Goal: Task Accomplishment & Management: Use online tool/utility

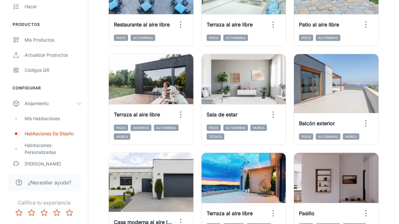
scroll to position [549, 0]
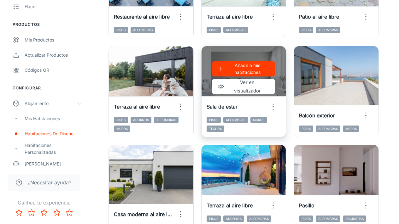
click at [272, 103] on icon "button" at bounding box center [273, 107] width 10 height 10
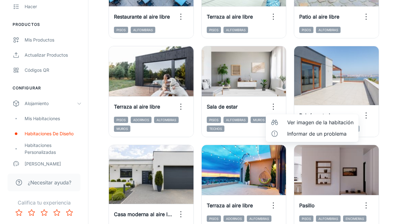
click at [278, 124] on div at bounding box center [275, 123] width 11 height 8
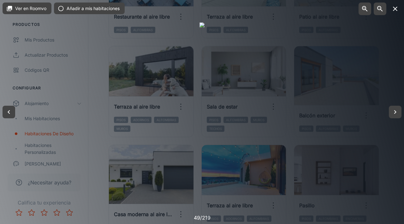
click at [396, 11] on icon "button" at bounding box center [395, 9] width 8 height 8
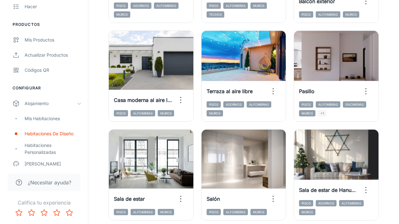
scroll to position [662, 0]
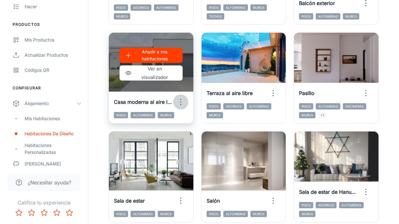
click at [183, 101] on icon "button" at bounding box center [181, 102] width 10 height 10
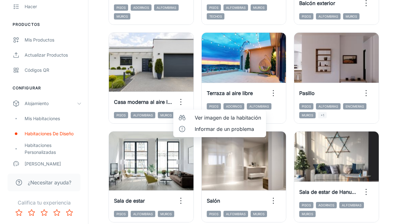
click at [188, 117] on div at bounding box center [183, 118] width 11 height 8
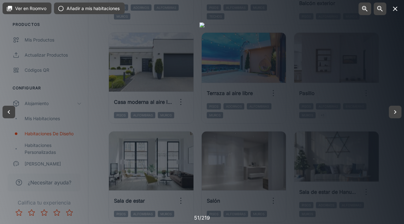
click at [396, 7] on icon "button" at bounding box center [394, 9] width 4 height 4
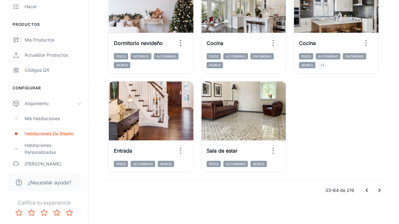
scroll to position [1010, 0]
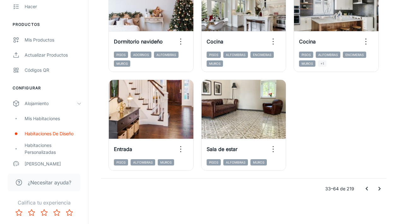
click at [366, 188] on icon "Ir a la página anterior" at bounding box center [367, 189] width 8 height 8
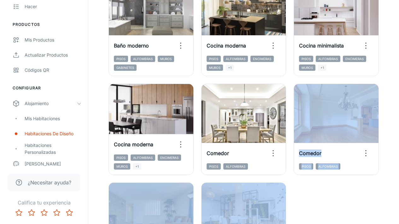
scroll to position [906, 0]
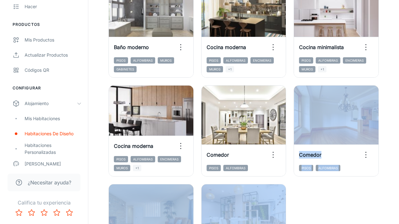
drag, startPoint x: 403, startPoint y: 204, endPoint x: 398, endPoint y: 185, distance: 19.6
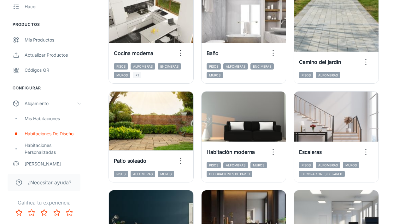
scroll to position [109, 0]
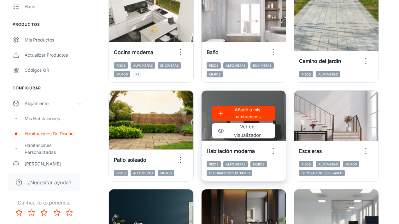
click at [278, 134] on div "Añadir a mis habitaciones Ver en visualizador" at bounding box center [243, 122] width 84 height 63
click at [273, 154] on circle "button" at bounding box center [273, 154] width 1 height 1
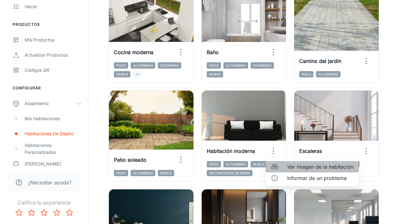
click at [283, 169] on li "Ver imagen de la habitación" at bounding box center [311, 166] width 93 height 11
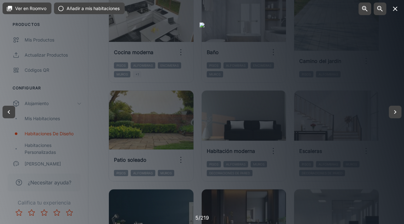
click at [395, 12] on icon "button" at bounding box center [395, 9] width 8 height 8
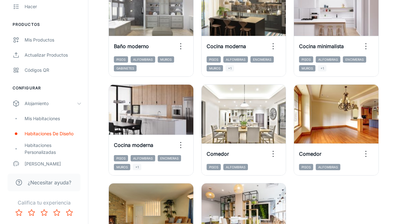
scroll to position [1006, 0]
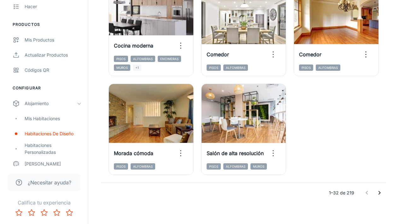
click at [381, 192] on icon "Ir a la página siguiente" at bounding box center [379, 193] width 8 height 8
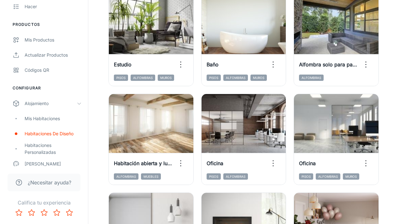
scroll to position [203, 0]
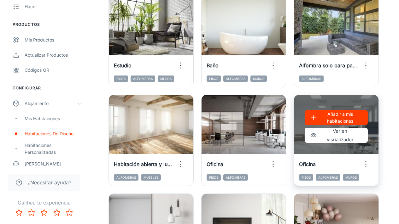
click at [364, 163] on icon "button" at bounding box center [366, 165] width 10 height 10
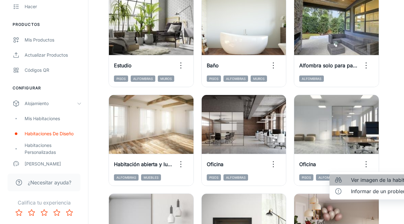
click at [357, 180] on font "Ver imagen de la habitación" at bounding box center [384, 180] width 66 height 6
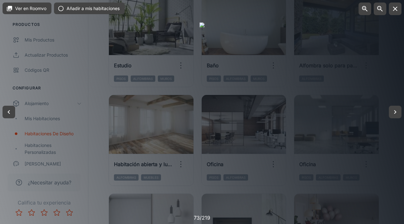
click at [393, 85] on div at bounding box center [202, 112] width 404 height 224
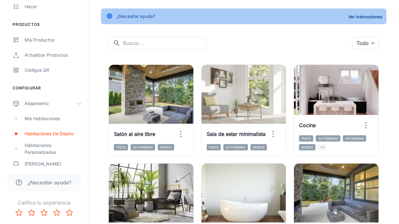
scroll to position [35, 0]
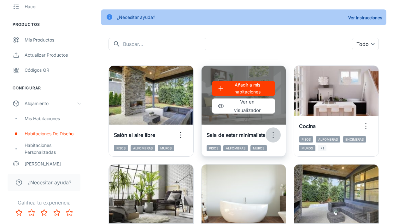
click at [273, 135] on circle "button" at bounding box center [273, 135] width 1 height 1
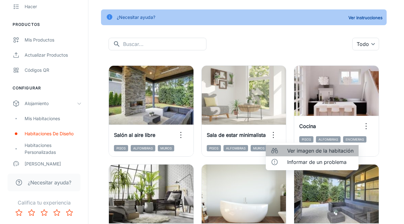
click at [281, 153] on div at bounding box center [275, 151] width 11 height 8
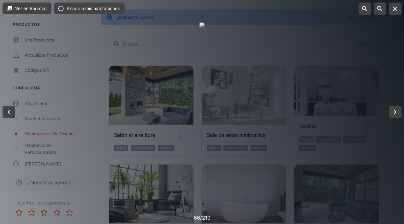
click at [359, 61] on div at bounding box center [202, 112] width 404 height 224
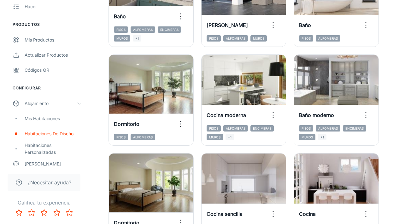
scroll to position [1010, 0]
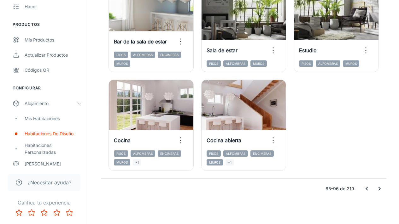
click at [378, 189] on icon "Ir a la página siguiente" at bounding box center [379, 189] width 8 height 8
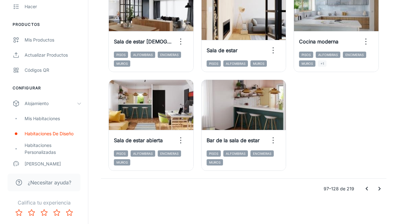
drag, startPoint x: 403, startPoint y: 199, endPoint x: 402, endPoint y: 223, distance: 23.7
click at [380, 187] on icon "Ir a la página siguiente" at bounding box center [379, 189] width 8 height 8
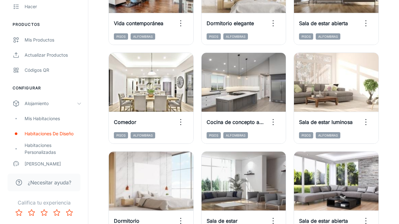
scroll to position [822, 0]
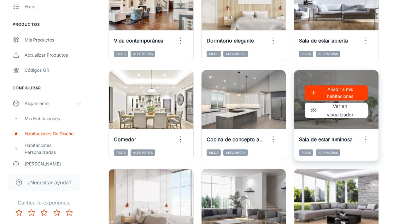
click at [365, 137] on icon "button" at bounding box center [366, 140] width 10 height 10
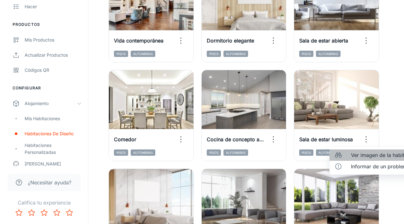
click at [358, 153] on font "Ver imagen de la habitación" at bounding box center [384, 155] width 66 height 6
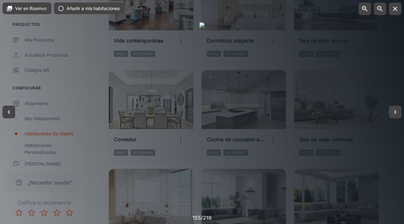
click at [373, 86] on div at bounding box center [202, 112] width 404 height 224
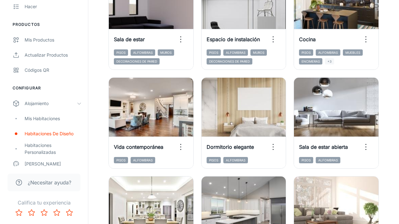
scroll to position [715, 0]
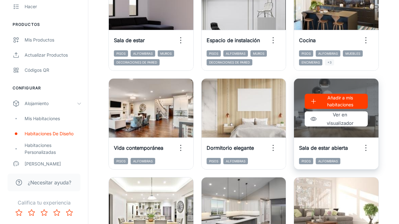
click at [367, 148] on icon "button" at bounding box center [366, 148] width 10 height 10
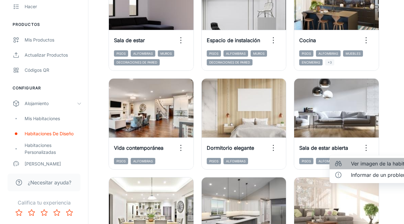
click at [361, 161] on font "Ver imagen de la habitación" at bounding box center [384, 164] width 66 height 6
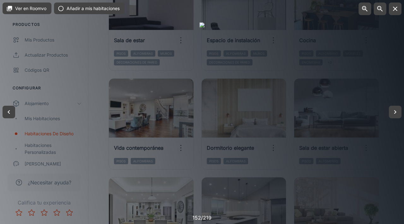
click at [381, 67] on div at bounding box center [202, 112] width 404 height 224
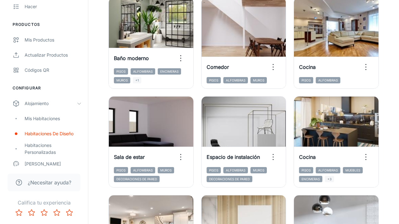
scroll to position [597, 0]
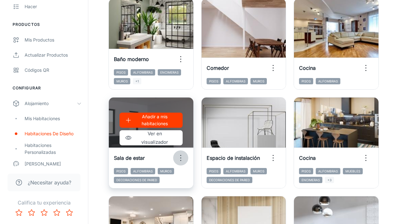
click at [178, 155] on icon "button" at bounding box center [181, 158] width 10 height 10
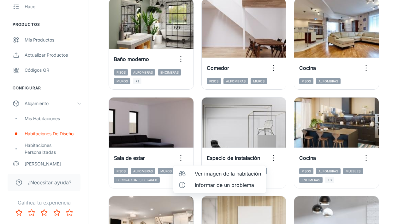
click at [189, 173] on div at bounding box center [183, 174] width 11 height 8
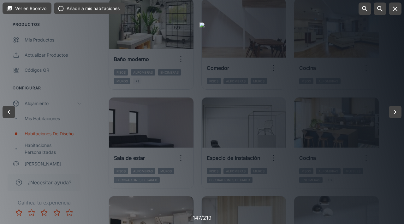
click at [398, 78] on div at bounding box center [202, 112] width 404 height 224
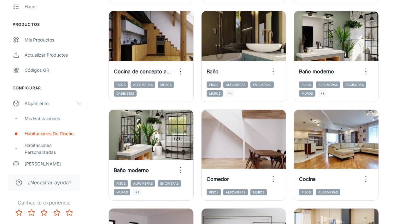
scroll to position [1010, 0]
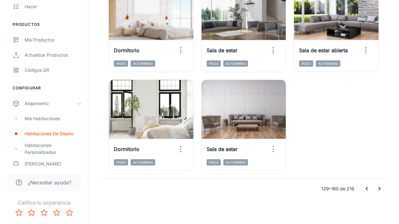
click at [380, 189] on icon "Ir a la página siguiente" at bounding box center [379, 189] width 8 height 8
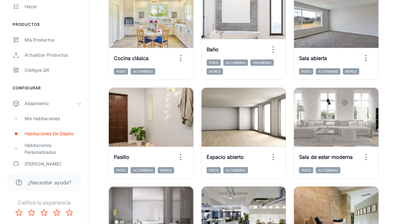
scroll to position [783, 0]
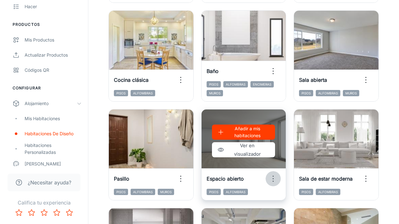
click at [273, 179] on circle "button" at bounding box center [273, 179] width 1 height 1
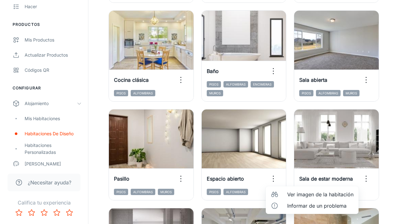
click at [283, 196] on li "Ver imagen de la habitación" at bounding box center [311, 194] width 93 height 11
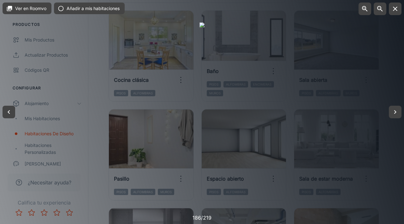
click at [398, 80] on div at bounding box center [202, 112] width 404 height 224
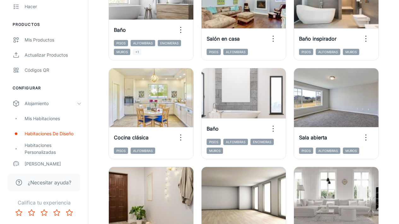
scroll to position [724, 0]
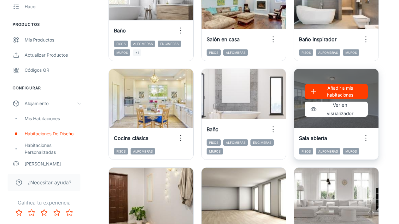
click at [368, 138] on icon "button" at bounding box center [366, 138] width 10 height 10
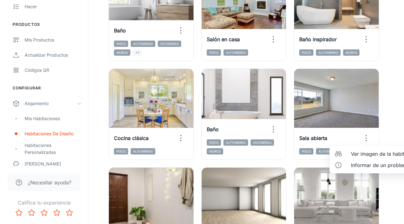
click at [360, 147] on ul "Ver imagen de la habitación Informar de un problema" at bounding box center [375, 160] width 93 height 28
click at [359, 151] on font "Ver imagen de la habitación" at bounding box center [384, 154] width 66 height 6
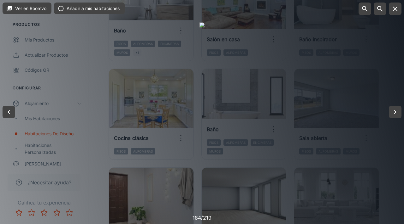
click at [392, 89] on div at bounding box center [202, 112] width 404 height 224
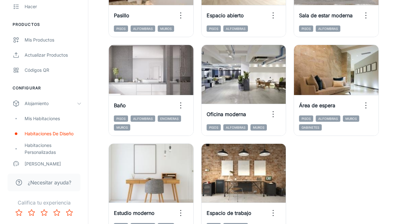
scroll to position [1010, 0]
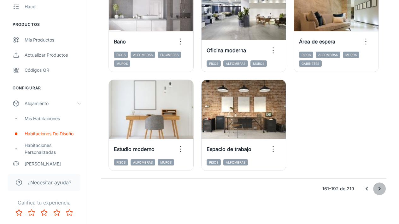
click at [380, 189] on icon "Ir a la página siguiente" at bounding box center [379, 189] width 8 height 8
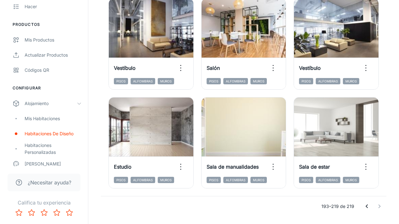
scroll to position [797, 0]
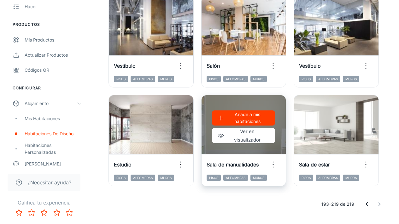
click at [277, 164] on icon "button" at bounding box center [273, 165] width 10 height 10
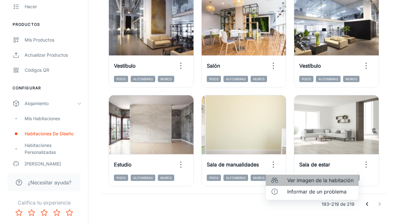
click at [286, 182] on li "Ver imagen de la habitación" at bounding box center [311, 180] width 93 height 11
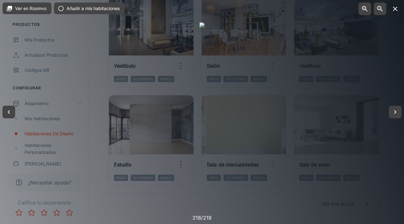
click at [395, 7] on icon "button" at bounding box center [395, 9] width 8 height 8
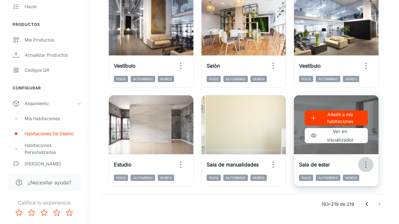
click at [366, 163] on icon "button" at bounding box center [366, 165] width 10 height 10
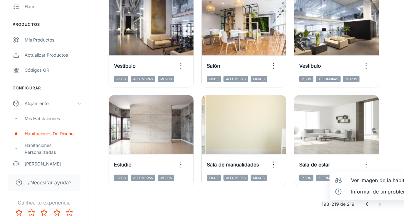
click at [363, 180] on font "Ver imagen de la habitación" at bounding box center [384, 180] width 66 height 6
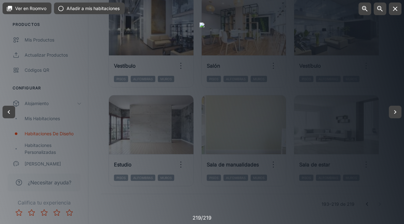
click at [391, 58] on div at bounding box center [202, 112] width 404 height 224
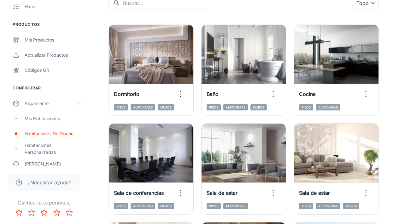
scroll to position [73, 0]
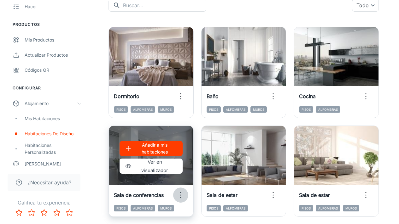
click at [179, 195] on icon "button" at bounding box center [181, 195] width 10 height 10
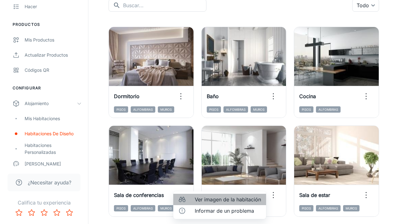
click at [189, 200] on li "Ver imagen de la habitación" at bounding box center [219, 199] width 93 height 11
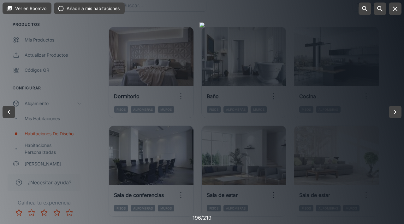
click at [370, 59] on div at bounding box center [202, 112] width 404 height 224
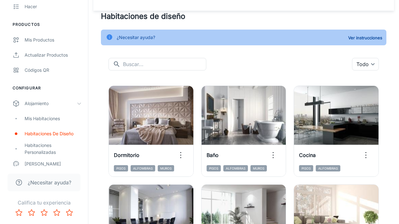
scroll to position [3, 0]
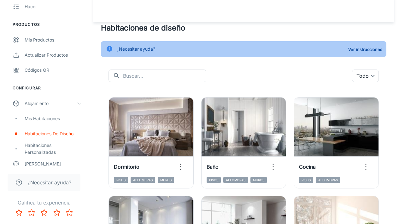
drag, startPoint x: 403, startPoint y: 56, endPoint x: 403, endPoint y: 40, distance: 15.4
click at [398, 40] on html "Corev Compromiso Analítica Dirige Hacer Productos Mis productos Actualizar prod…" at bounding box center [199, 109] width 399 height 224
click at [367, 76] on body "Corev Compromiso Analítica Dirige Hacer Productos Mis productos Actualizar prod…" at bounding box center [199, 109] width 399 height 224
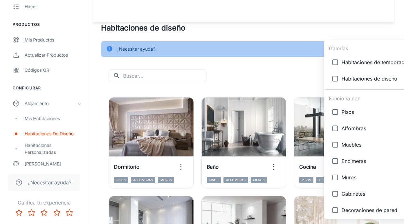
click at [285, 65] on div at bounding box center [202, 112] width 404 height 224
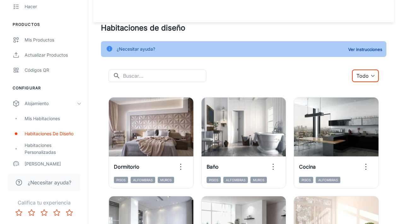
click at [365, 77] on body "Corev Compromiso Analítica Dirige Hacer Productos Mis productos Actualizar prod…" at bounding box center [199, 109] width 399 height 224
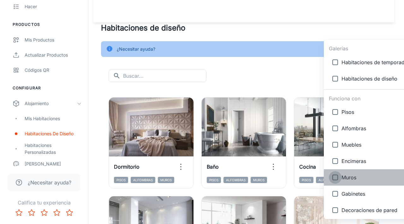
click at [334, 176] on input "checkbox" at bounding box center [334, 177] width 13 height 13
checkbox input "true"
type input "{"type":"productType","id":"5"}"
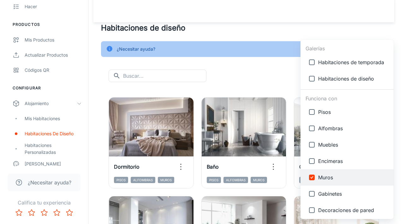
click at [292, 27] on div at bounding box center [202, 112] width 404 height 224
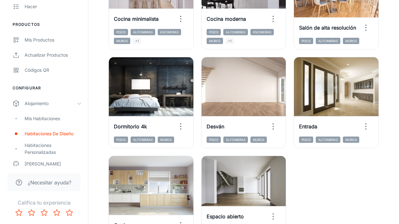
scroll to position [949, 0]
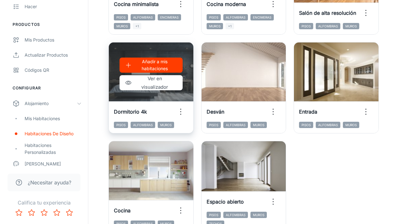
click at [179, 108] on icon "button" at bounding box center [181, 112] width 10 height 10
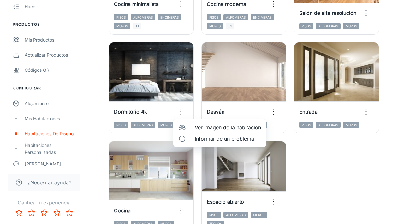
click at [192, 130] on li "Ver imagen de la habitación" at bounding box center [219, 127] width 93 height 11
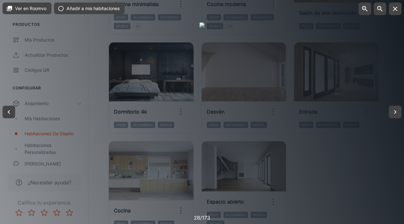
click at [385, 170] on div at bounding box center [202, 112] width 404 height 224
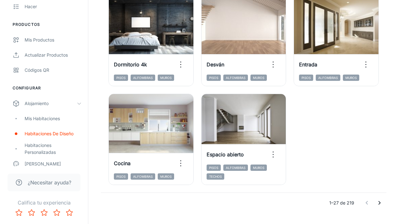
scroll to position [1010, 0]
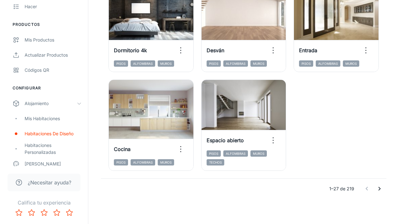
drag, startPoint x: 403, startPoint y: 185, endPoint x: 403, endPoint y: 215, distance: 29.9
click at [381, 189] on icon "Ir a la página siguiente" at bounding box center [379, 189] width 8 height 8
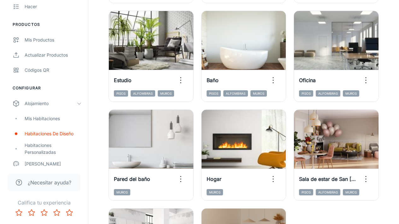
scroll to position [882, 0]
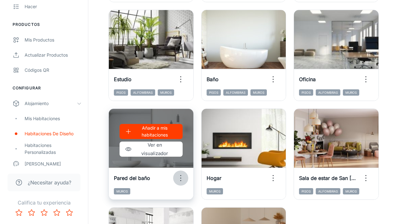
click at [181, 177] on icon "button" at bounding box center [181, 178] width 10 height 10
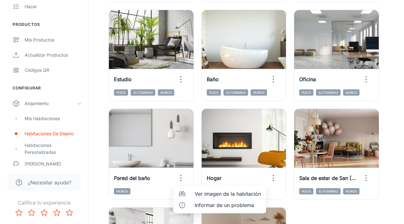
click at [189, 196] on div at bounding box center [183, 194] width 11 height 8
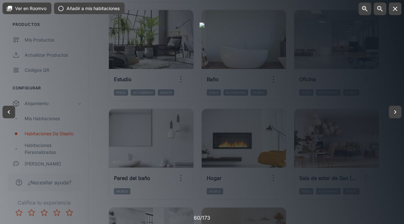
click at [328, 113] on div at bounding box center [202, 112] width 404 height 224
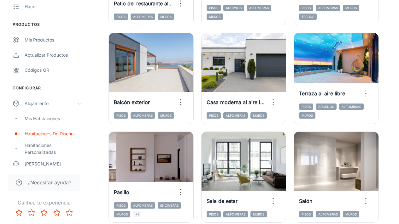
scroll to position [248, 0]
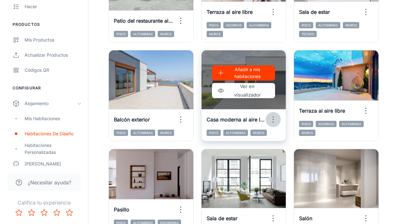
click at [272, 119] on icon "button" at bounding box center [273, 120] width 10 height 10
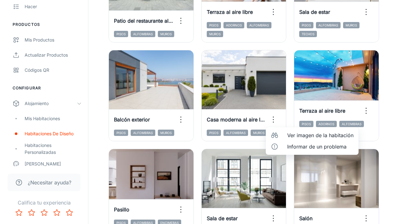
click at [281, 135] on div at bounding box center [275, 136] width 11 height 8
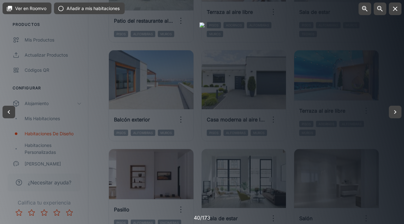
click at [398, 79] on div at bounding box center [202, 112] width 404 height 224
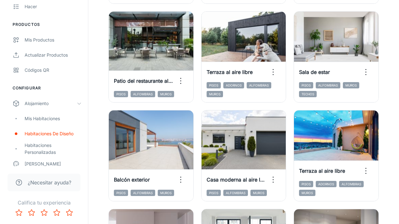
scroll to position [176, 0]
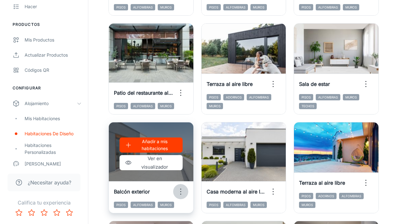
click at [178, 192] on icon "button" at bounding box center [181, 192] width 10 height 10
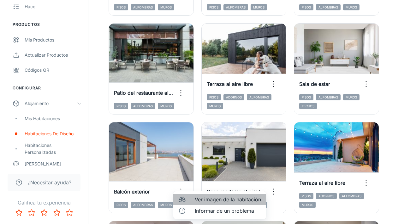
click at [189, 202] on div at bounding box center [183, 200] width 11 height 8
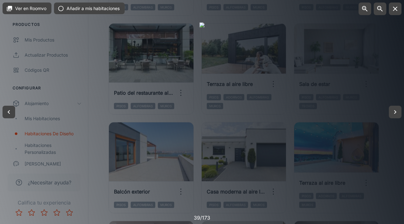
click at [396, 57] on div at bounding box center [202, 112] width 404 height 224
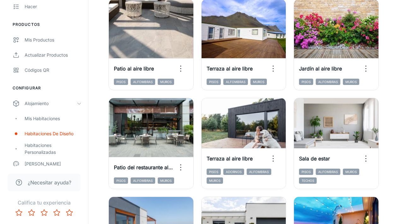
drag, startPoint x: 403, startPoint y: 62, endPoint x: 403, endPoint y: 48, distance: 13.9
click at [398, 48] on html "Corev Compromiso Analítica Dirige Hacer Productos Mis productos Actualizar prod…" at bounding box center [199, 11] width 399 height 224
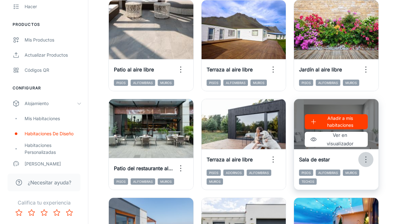
click at [365, 158] on icon "button" at bounding box center [366, 160] width 10 height 10
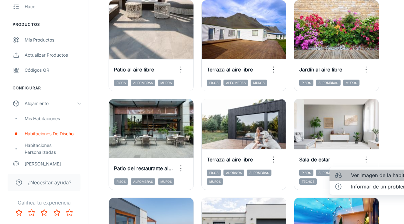
click at [364, 174] on font "Ver imagen de la habitación" at bounding box center [384, 175] width 66 height 6
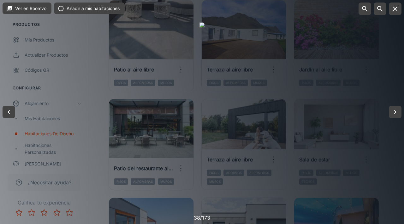
click at [398, 138] on div at bounding box center [202, 112] width 404 height 224
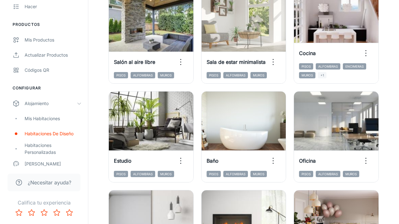
scroll to position [1010, 0]
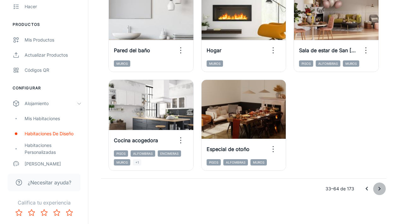
click at [377, 189] on icon "Ir a la página siguiente" at bounding box center [379, 189] width 8 height 8
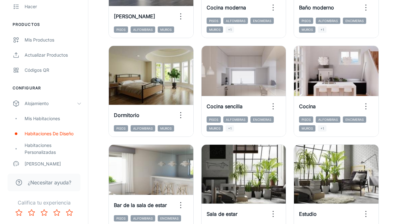
scroll to position [252, 0]
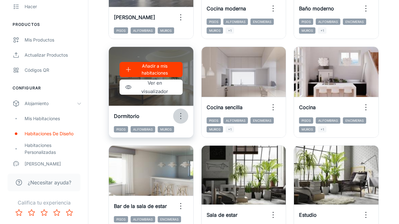
click at [181, 116] on icon "button" at bounding box center [181, 116] width 10 height 10
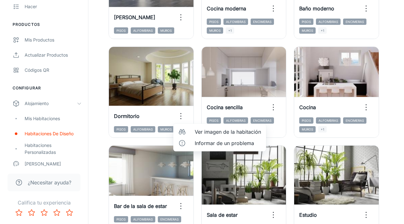
click at [192, 133] on li "Ver imagen de la habitación" at bounding box center [219, 131] width 93 height 11
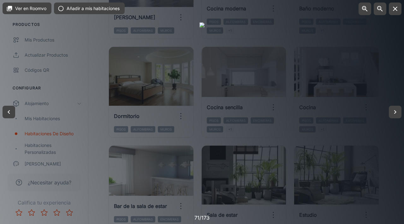
click at [397, 75] on div at bounding box center [202, 112] width 404 height 224
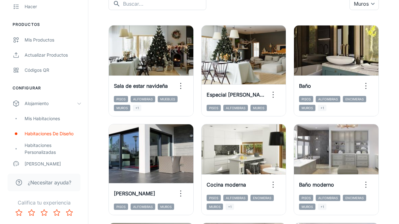
scroll to position [73, 0]
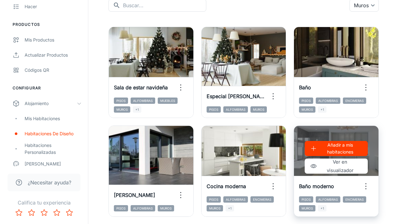
click at [365, 183] on icon "button" at bounding box center [366, 187] width 10 height 10
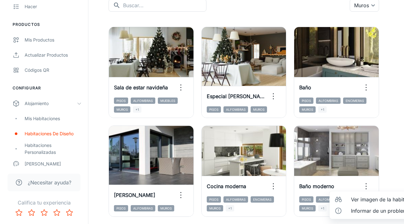
click at [362, 197] on font "Ver imagen de la habitación" at bounding box center [384, 200] width 66 height 6
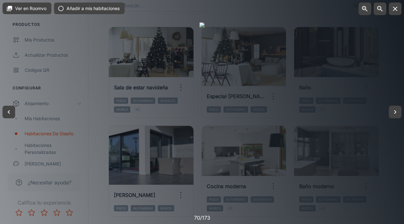
click at [383, 146] on div at bounding box center [202, 112] width 404 height 224
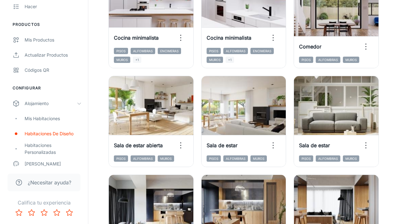
scroll to position [1010, 0]
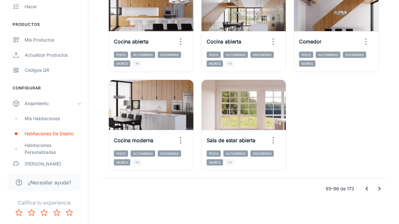
click at [379, 187] on icon "Ir a la página siguiente" at bounding box center [379, 189] width 8 height 8
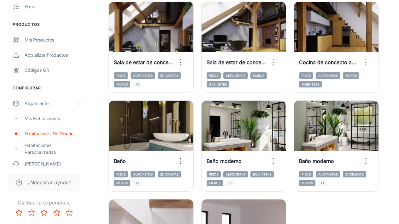
scroll to position [894, 0]
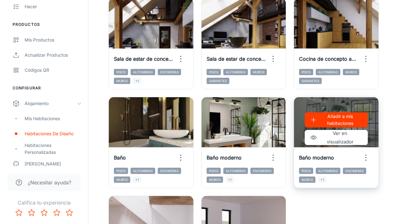
click at [367, 160] on icon "button" at bounding box center [366, 158] width 10 height 10
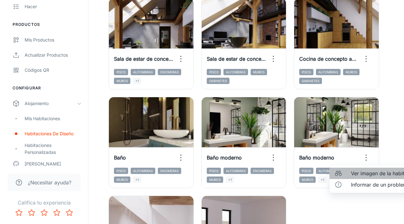
click at [366, 174] on font "Ver imagen de la habitación" at bounding box center [384, 174] width 66 height 6
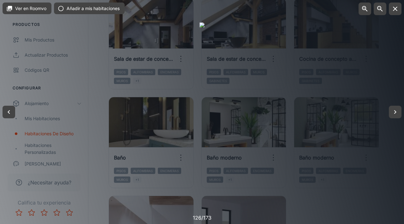
click at [398, 81] on div at bounding box center [202, 112] width 404 height 224
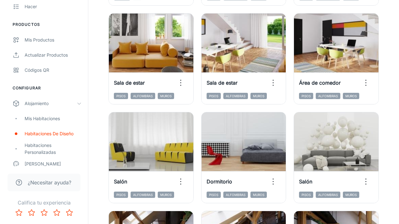
scroll to position [671, 0]
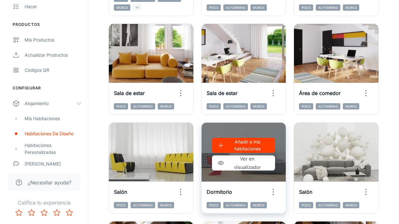
click at [274, 194] on icon "button" at bounding box center [273, 192] width 10 height 10
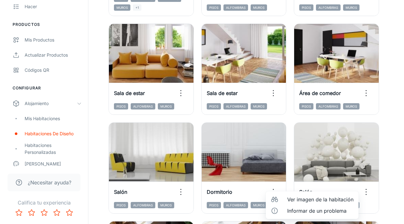
click at [281, 199] on div at bounding box center [275, 200] width 11 height 8
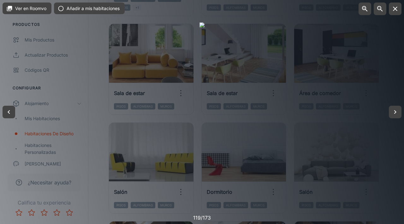
click at [365, 154] on div at bounding box center [202, 112] width 404 height 224
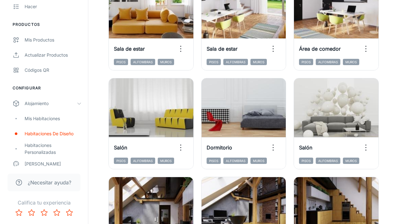
scroll to position [1010, 0]
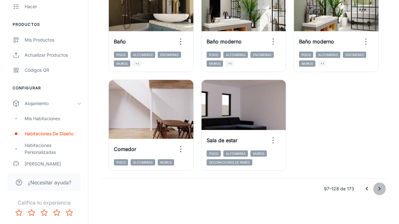
click at [378, 187] on icon "Ir a la página siguiente" at bounding box center [379, 189] width 8 height 8
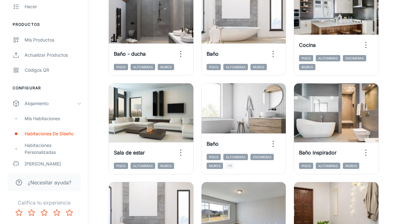
scroll to position [610, 0]
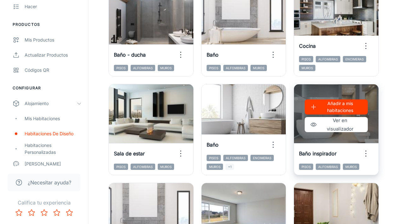
click at [365, 154] on icon "button" at bounding box center [366, 154] width 10 height 10
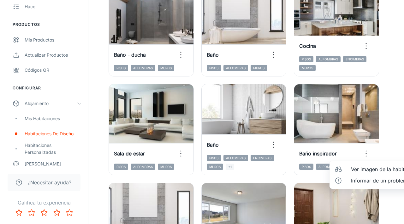
click at [367, 170] on font "Ver imagen de la habitación" at bounding box center [384, 169] width 66 height 6
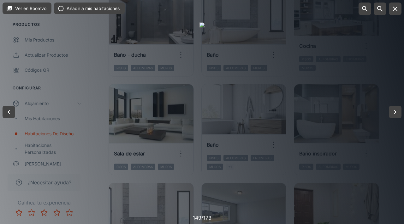
click at [346, 50] on div at bounding box center [202, 112] width 404 height 224
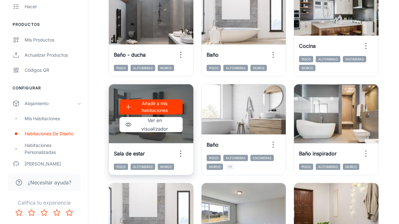
click at [178, 154] on icon "button" at bounding box center [181, 154] width 10 height 10
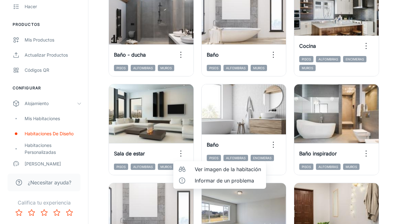
click at [191, 165] on li "Ver imagen de la habitación" at bounding box center [219, 169] width 93 height 11
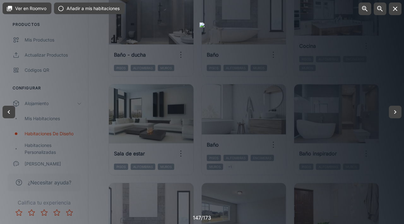
click at [336, 38] on div at bounding box center [202, 112] width 404 height 224
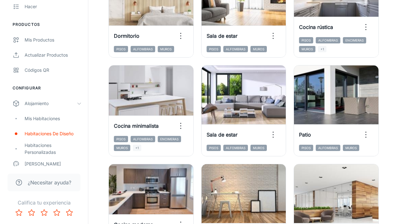
scroll to position [217, 0]
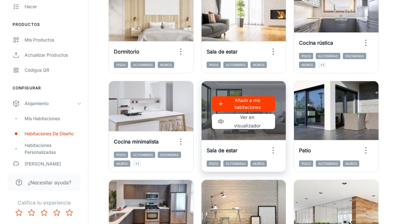
click at [274, 150] on icon "button" at bounding box center [273, 151] width 10 height 10
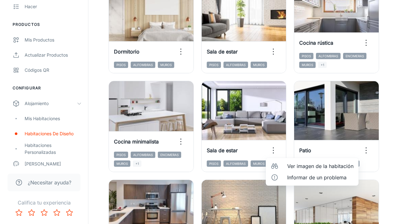
click at [289, 168] on font "Ver imagen de la habitación" at bounding box center [320, 166] width 66 height 6
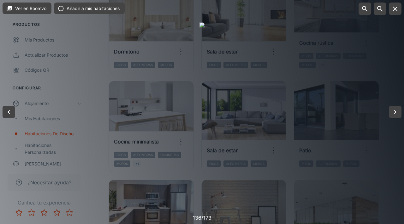
click at [355, 165] on div at bounding box center [202, 112] width 404 height 224
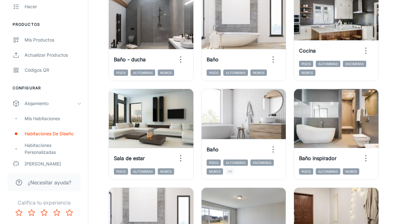
scroll to position [1010, 0]
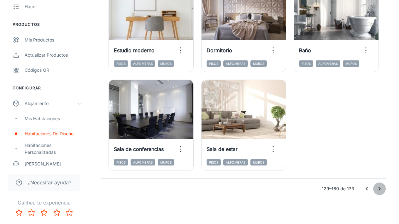
click at [380, 190] on icon "Ir a la página siguiente" at bounding box center [379, 189] width 8 height 8
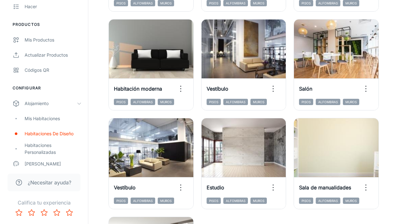
scroll to position [278, 0]
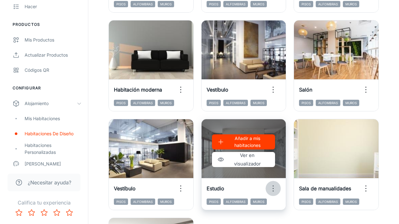
click at [276, 192] on icon "button" at bounding box center [273, 189] width 10 height 10
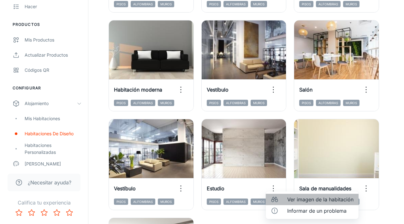
click at [289, 199] on font "Ver imagen de la habitación" at bounding box center [320, 200] width 66 height 6
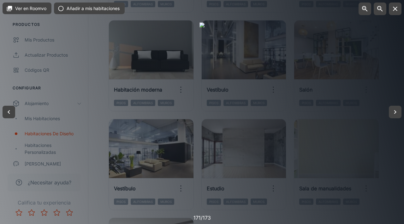
click at [397, 164] on div at bounding box center [202, 112] width 404 height 224
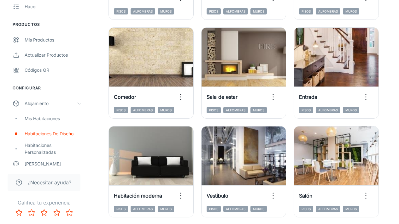
scroll to position [169, 0]
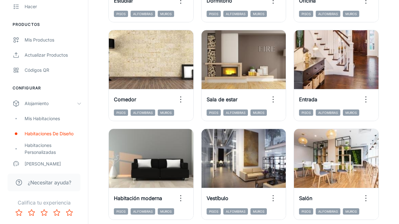
drag, startPoint x: 403, startPoint y: 162, endPoint x: 403, endPoint y: 125, distance: 37.8
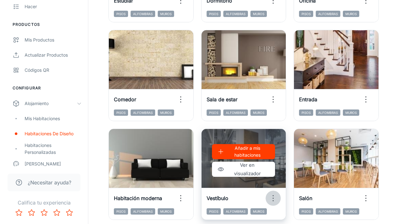
click at [270, 196] on icon "button" at bounding box center [273, 199] width 10 height 10
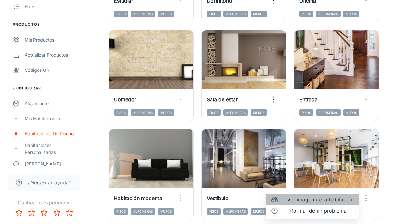
click at [286, 201] on li "Ver imagen de la habitación" at bounding box center [311, 199] width 93 height 11
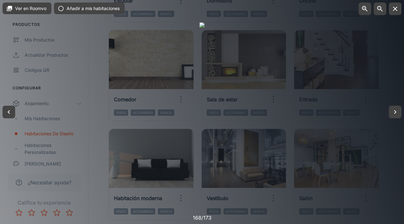
click at [377, 85] on div at bounding box center [202, 112] width 404 height 224
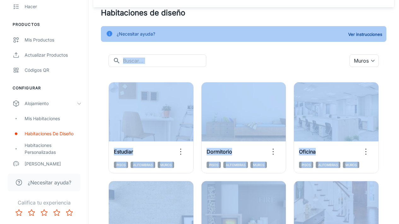
scroll to position [17, 0]
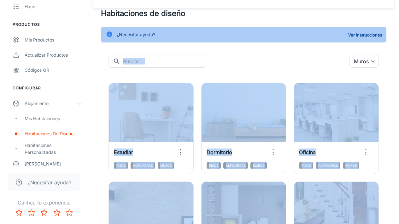
drag, startPoint x: 403, startPoint y: 102, endPoint x: 402, endPoint y: 49, distance: 53.0
click at [398, 49] on html "Corev Compromiso Analítica Dirige Hacer Productos Mis productos Actualizar prod…" at bounding box center [199, 95] width 399 height 224
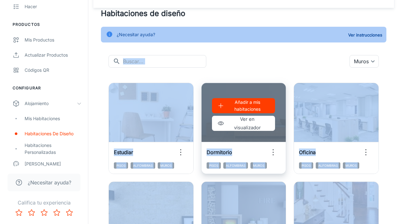
click at [273, 153] on circle "button" at bounding box center [273, 152] width 1 height 1
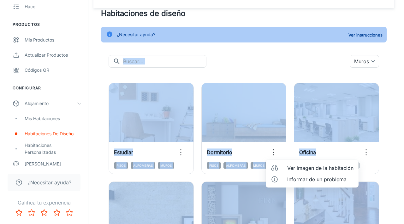
click at [285, 165] on li "Ver imagen de la habitación" at bounding box center [311, 168] width 93 height 11
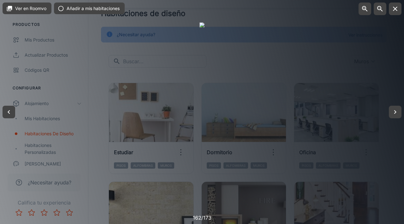
click at [374, 60] on div at bounding box center [202, 112] width 404 height 224
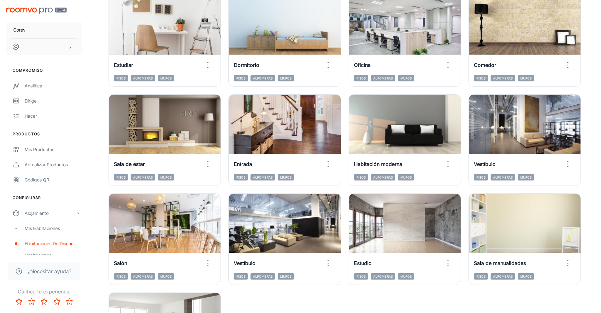
scroll to position [116, 0]
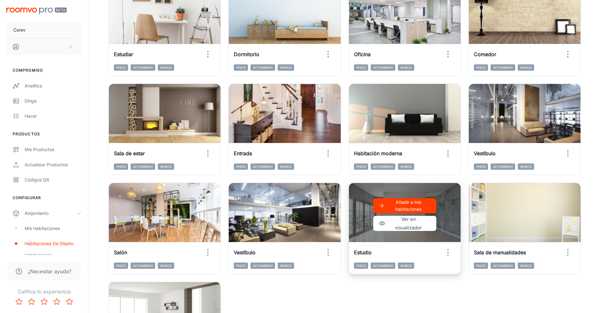
click at [398, 213] on div "Añadir a mis habitaciones Ver en visualizador" at bounding box center [405, 214] width 112 height 63
click at [398, 224] on circle "button" at bounding box center [447, 252] width 1 height 1
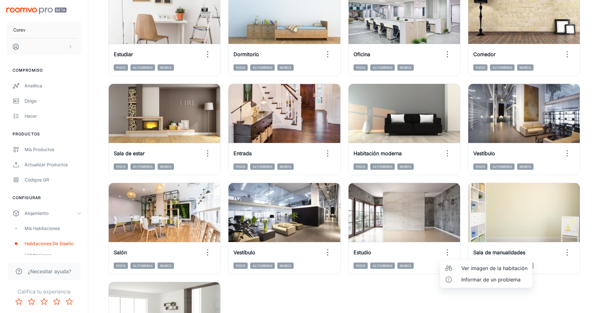
click at [398, 224] on div at bounding box center [450, 268] width 11 height 8
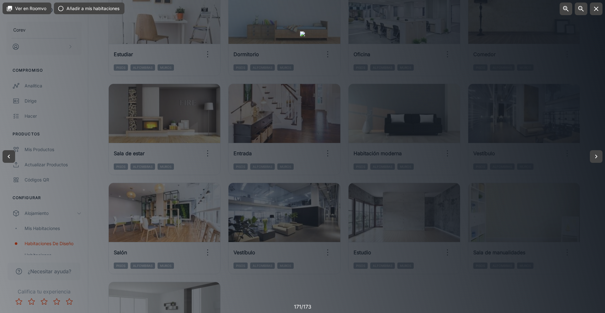
click at [305, 224] on div at bounding box center [302, 156] width 5 height 250
click at [398, 171] on div at bounding box center [302, 156] width 605 height 313
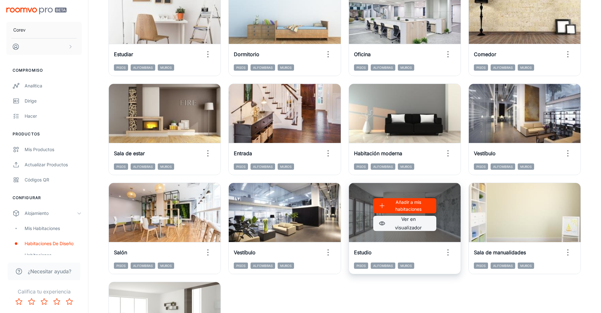
click at [393, 224] on font "Ver en visualizador" at bounding box center [408, 223] width 42 height 17
click at [398, 224] on circle "button" at bounding box center [447, 254] width 1 height 1
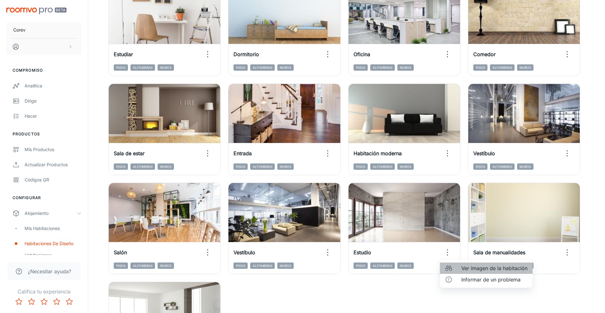
click at [398, 224] on div at bounding box center [450, 268] width 11 height 8
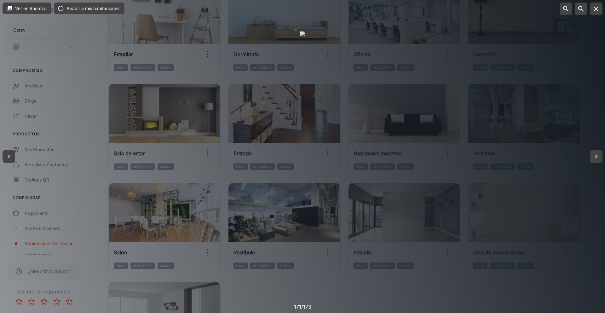
click at [398, 224] on div at bounding box center [302, 156] width 605 height 313
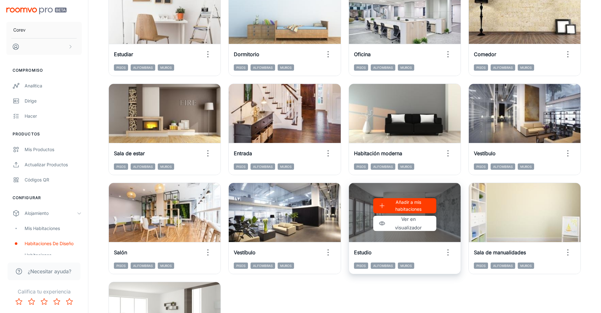
click at [398, 211] on font "Añadir a mis habitaciones" at bounding box center [408, 205] width 26 height 12
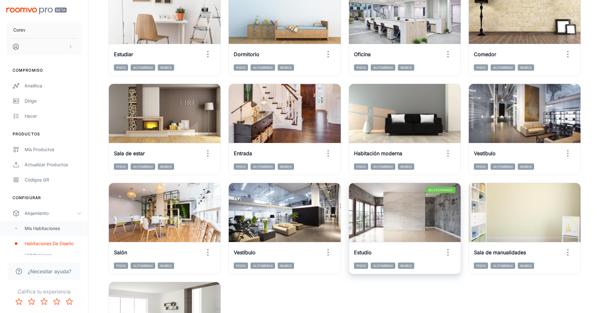
click at [46, 224] on font "Mis habitaciones" at bounding box center [42, 227] width 35 height 5
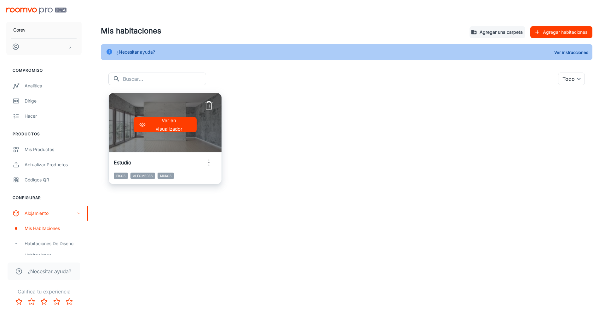
click at [163, 128] on font "Ver en visualizador" at bounding box center [169, 124] width 27 height 15
click at [210, 105] on line "button" at bounding box center [210, 106] width 0 height 3
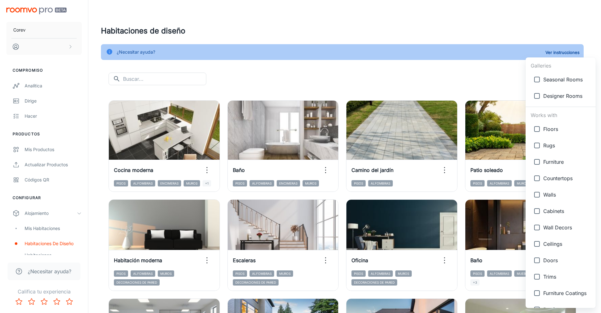
click at [398, 78] on body "Corev Compromiso Analítica Dirige Hacer Productos Mis productos Actualizar prod…" at bounding box center [300, 156] width 601 height 313
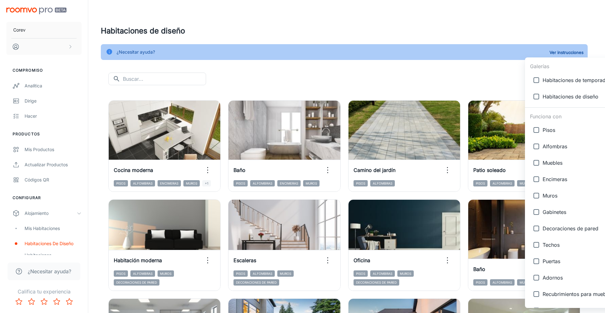
click at [398, 198] on span "Muros" at bounding box center [578, 196] width 70 height 8
type input "{"type":"productType","id":"5"}"
checkbox input "true"
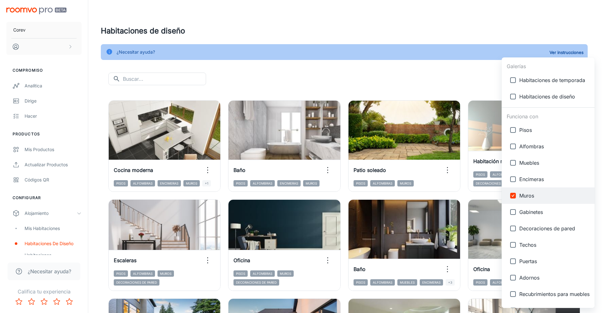
click at [398, 81] on div at bounding box center [302, 156] width 605 height 313
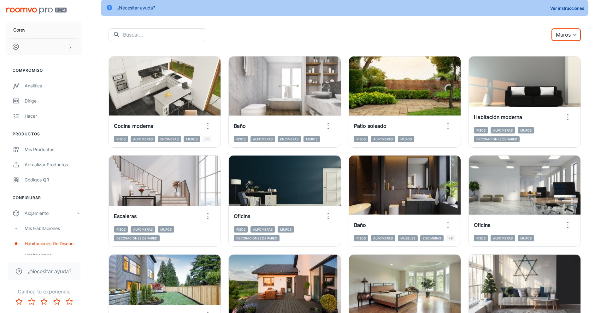
scroll to position [45, 0]
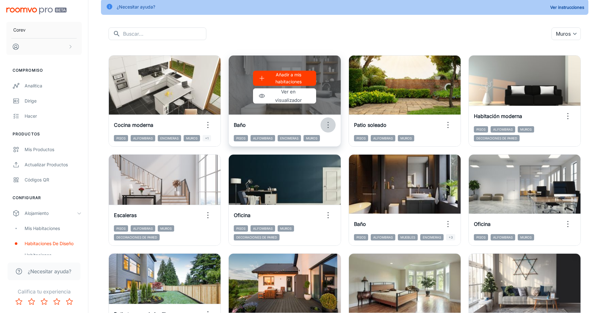
click at [328, 126] on icon "button" at bounding box center [328, 125] width 10 height 10
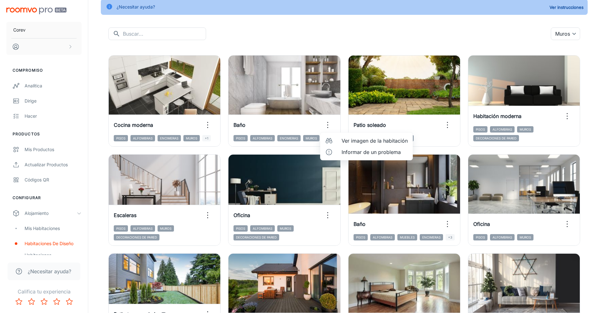
click at [343, 142] on font "Ver imagen de la habitación" at bounding box center [375, 140] width 66 height 6
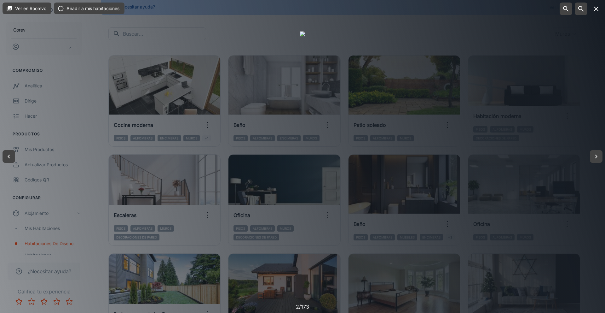
click at [398, 9] on icon "button" at bounding box center [597, 9] width 8 height 8
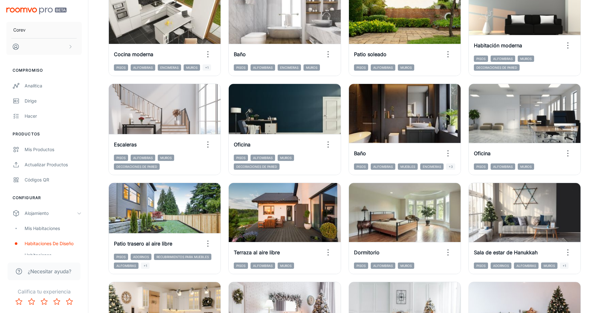
scroll to position [120, 0]
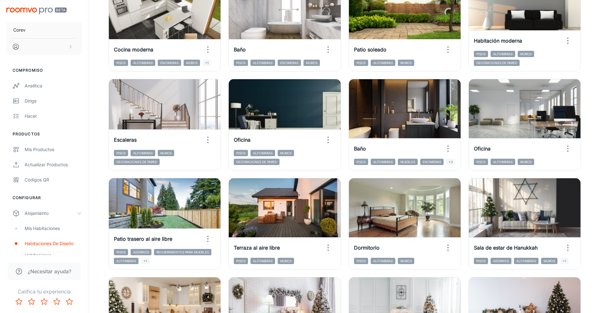
drag, startPoint x: 605, startPoint y: 77, endPoint x: 605, endPoint y: 102, distance: 25.2
click at [398, 102] on html "Corev Compromiso Analítica Dirige Hacer Productos Mis productos Actualizar prod…" at bounding box center [300, 36] width 601 height 313
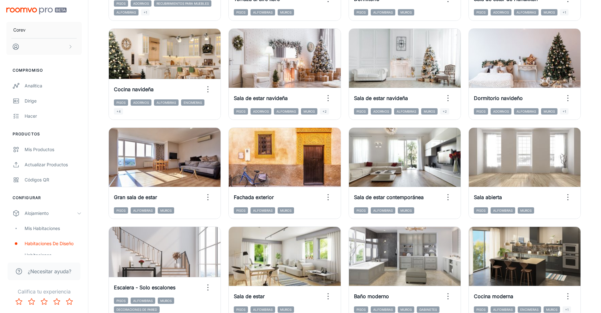
scroll to position [412, 0]
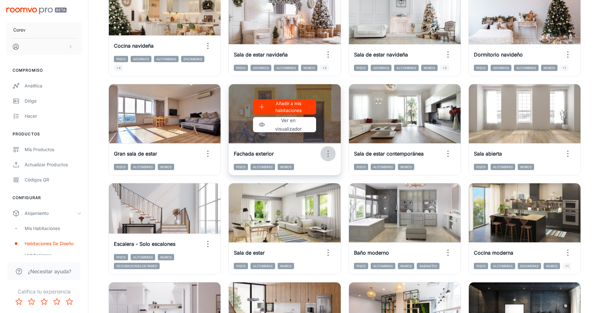
click at [327, 153] on icon "button" at bounding box center [328, 153] width 10 height 10
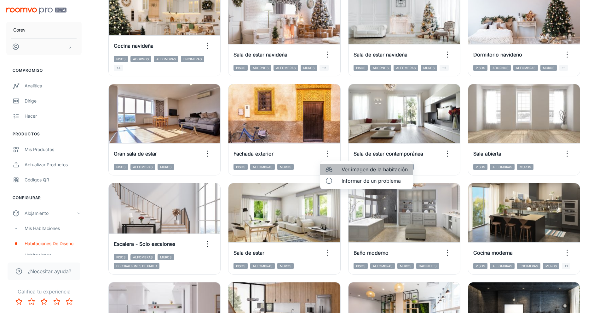
click at [342, 166] on font "Ver imagen de la habitación" at bounding box center [375, 169] width 66 height 6
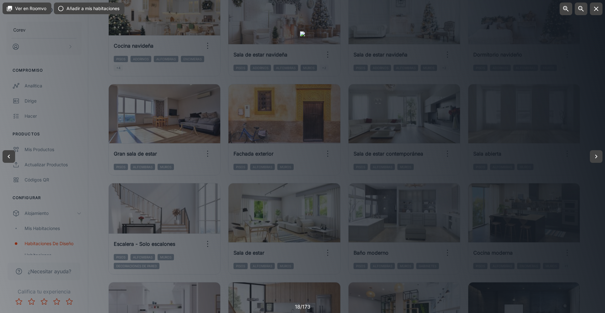
click at [398, 109] on div at bounding box center [302, 156] width 605 height 313
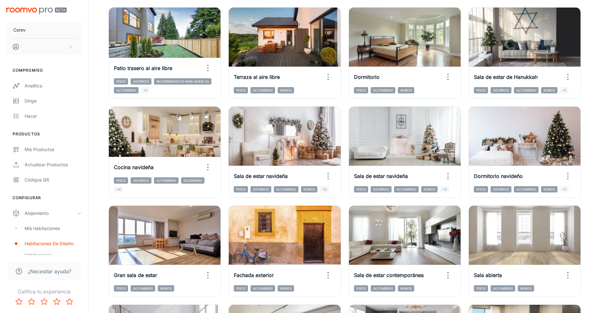
scroll to position [260, 0]
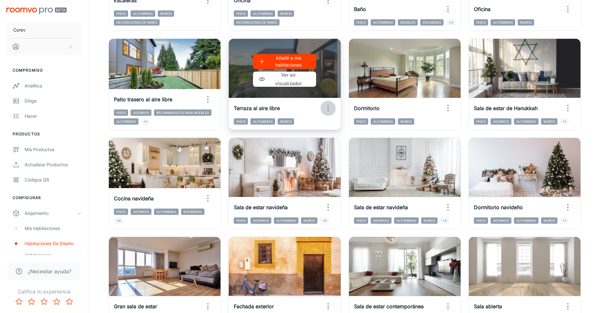
click at [328, 104] on icon "button" at bounding box center [328, 108] width 10 height 10
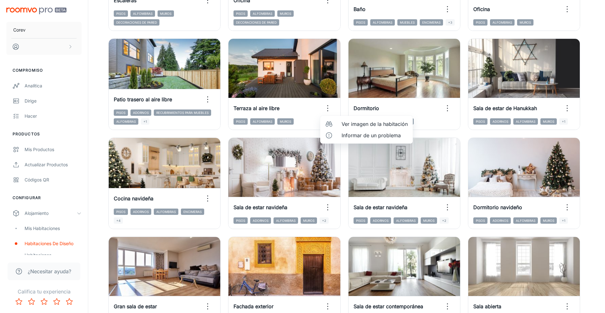
click at [349, 125] on font "Ver imagen de la habitación" at bounding box center [375, 124] width 66 height 6
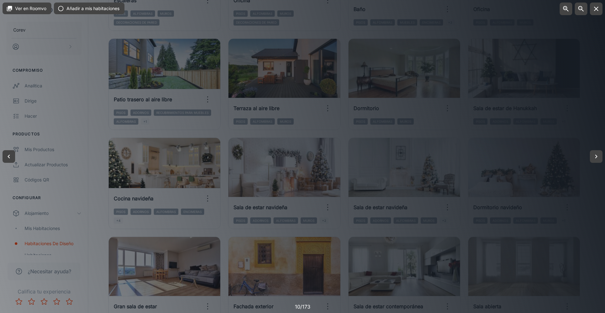
click at [398, 121] on div at bounding box center [302, 156] width 605 height 313
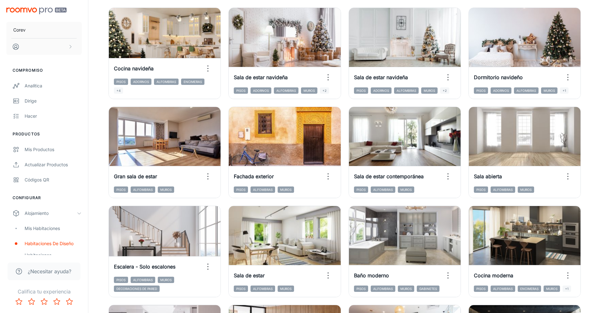
scroll to position [392, 0]
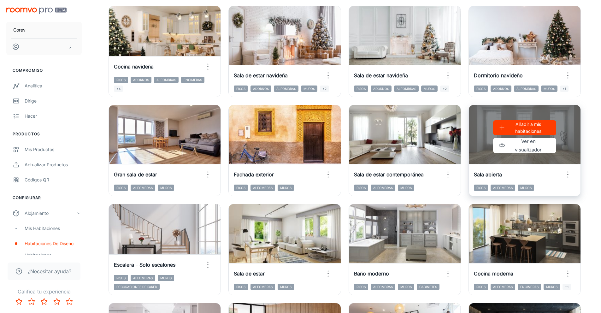
click at [398, 175] on icon "button" at bounding box center [567, 174] width 10 height 10
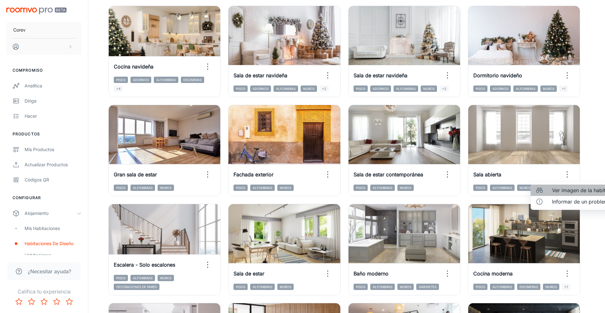
click at [398, 188] on font "Ver imagen de la habitación" at bounding box center [585, 190] width 66 height 6
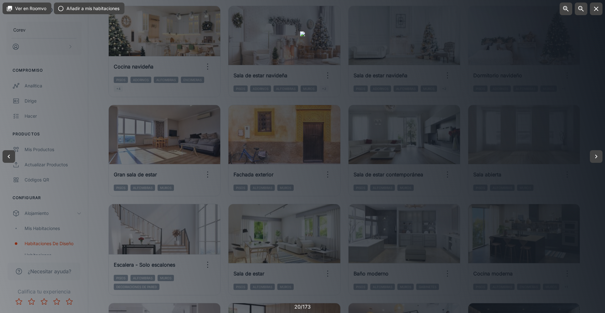
click at [398, 140] on div at bounding box center [302, 156] width 605 height 313
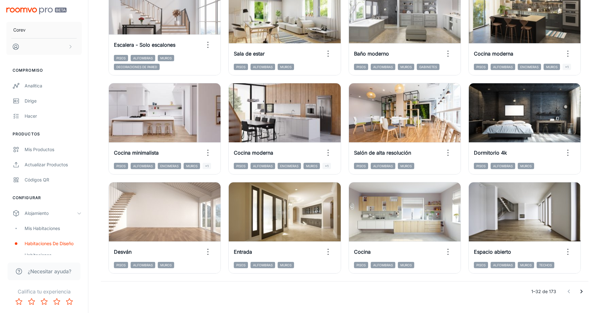
scroll to position [618, 0]
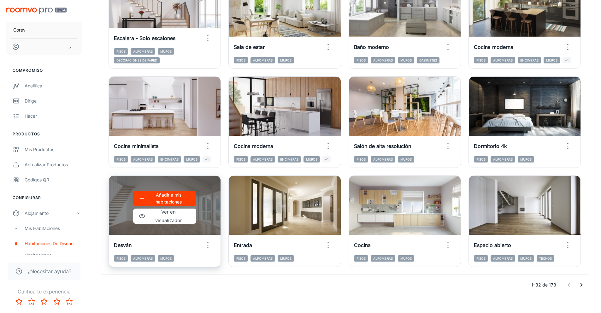
click at [210, 224] on icon "button" at bounding box center [208, 245] width 10 height 10
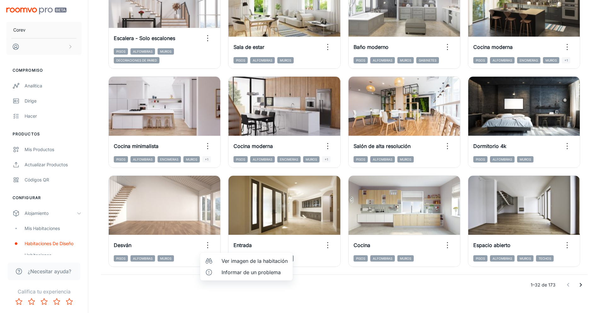
click at [226, 224] on font "Ver imagen de la habitación" at bounding box center [255, 261] width 66 height 6
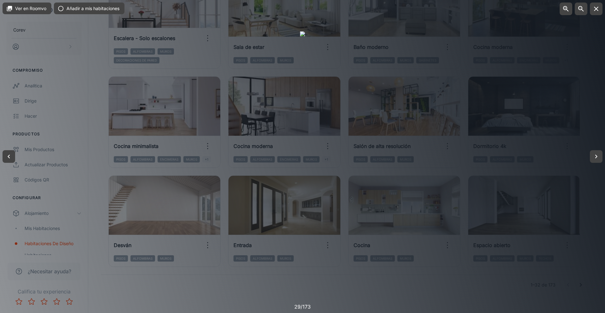
click at [398, 211] on div at bounding box center [302, 156] width 605 height 313
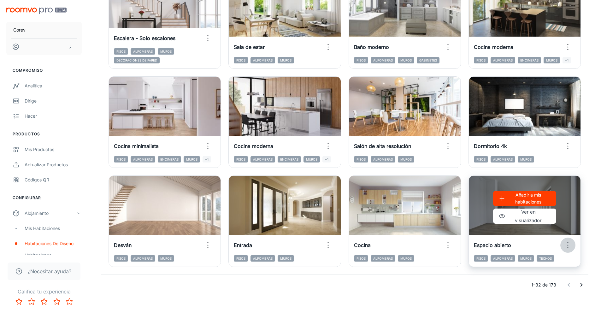
click at [398, 224] on icon "button" at bounding box center [567, 245] width 10 height 10
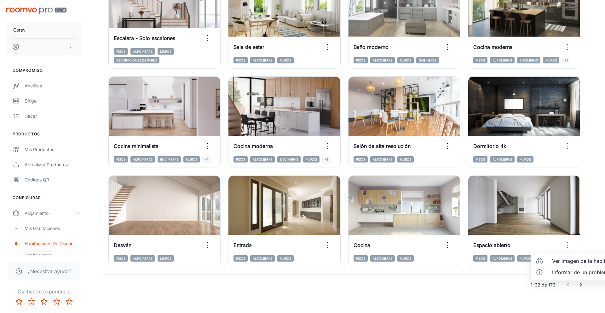
click at [398, 224] on font "Ver imagen de la habitación" at bounding box center [585, 261] width 66 height 6
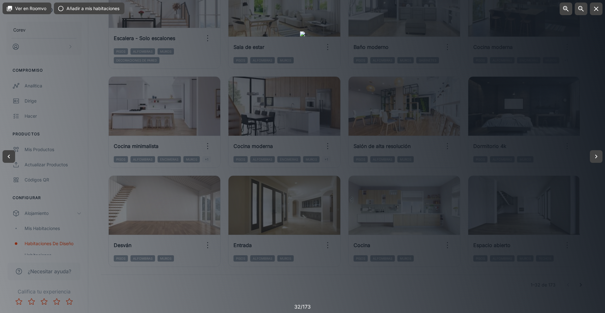
click at [398, 131] on div at bounding box center [302, 156] width 605 height 313
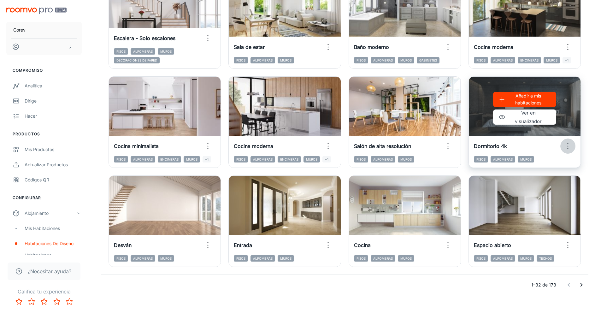
click at [398, 149] on icon "button" at bounding box center [567, 146] width 10 height 10
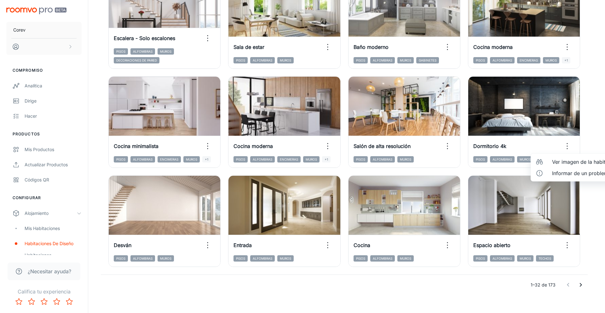
click at [398, 163] on font "Ver imagen de la habitación" at bounding box center [585, 162] width 66 height 6
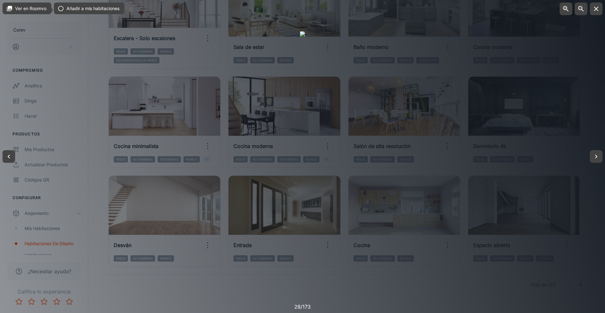
click at [398, 119] on div at bounding box center [302, 156] width 605 height 313
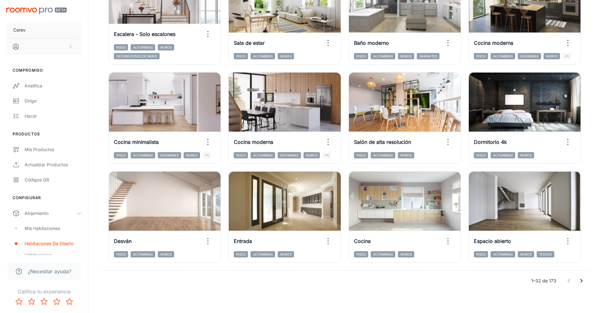
scroll to position [625, 0]
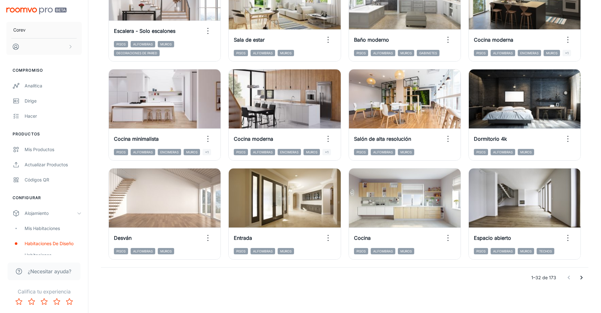
click at [398, 224] on icon "Ir a la página siguiente" at bounding box center [581, 278] width 8 height 8
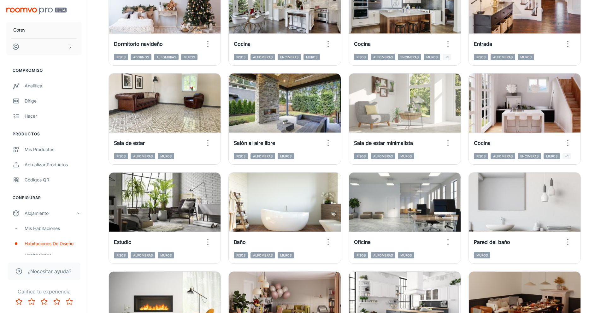
scroll to position [517, 0]
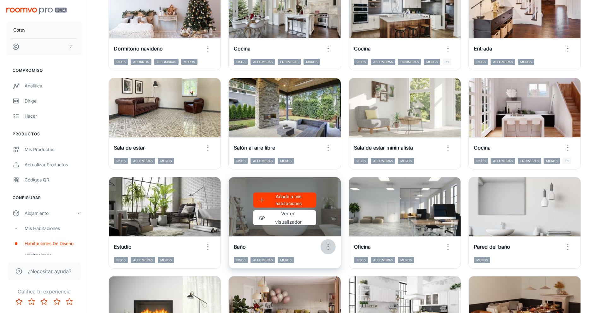
click at [330, 224] on icon "button" at bounding box center [328, 246] width 10 height 10
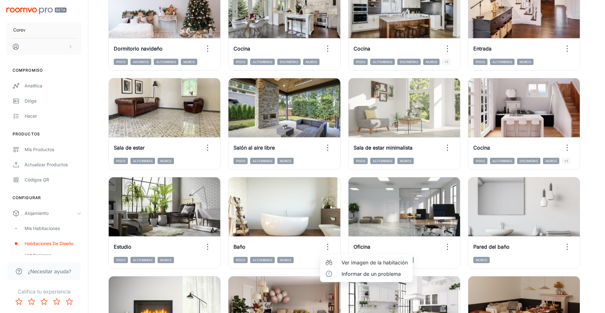
click at [339, 224] on li "Ver imagen de la habitación" at bounding box center [366, 262] width 93 height 11
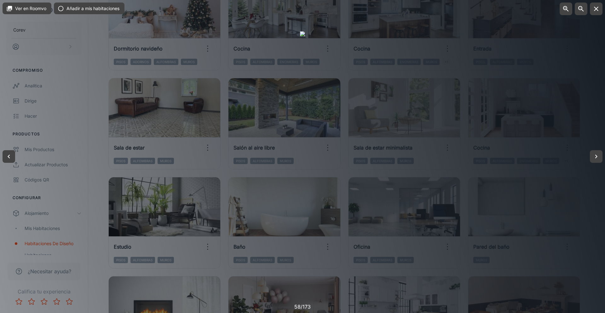
click at [398, 180] on div at bounding box center [302, 156] width 605 height 313
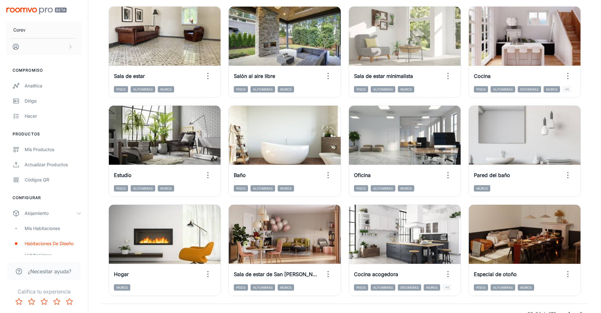
scroll to position [625, 0]
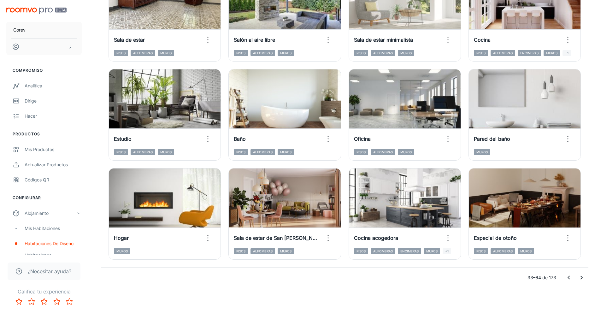
click at [398, 224] on icon "Ir a la página siguiente" at bounding box center [581, 278] width 8 height 8
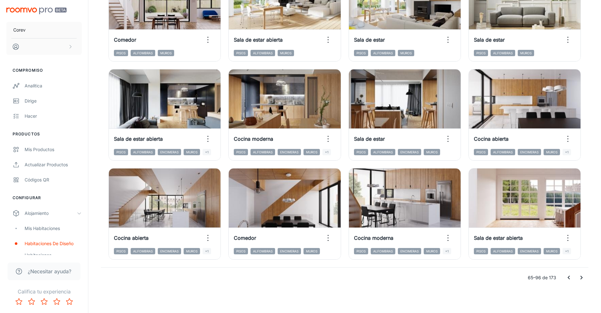
click at [398, 224] on icon "Ir a la página siguiente" at bounding box center [581, 278] width 8 height 8
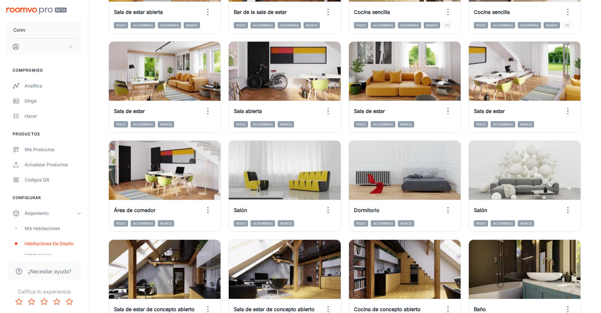
scroll to position [447, 0]
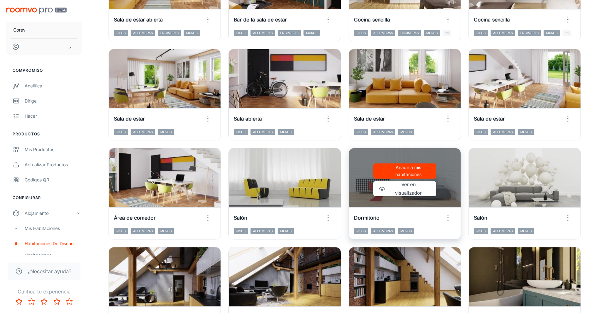
click at [398, 217] on icon "button" at bounding box center [448, 217] width 10 height 10
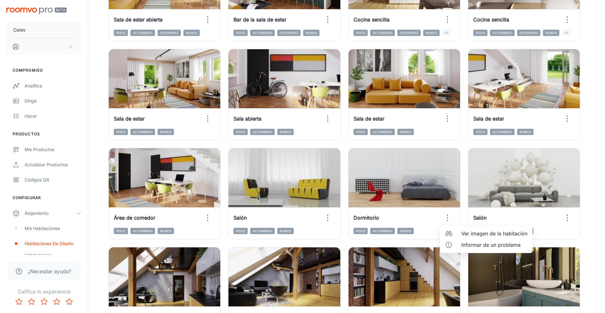
click at [398, 224] on li "Ver imagen de la habitación" at bounding box center [486, 233] width 93 height 11
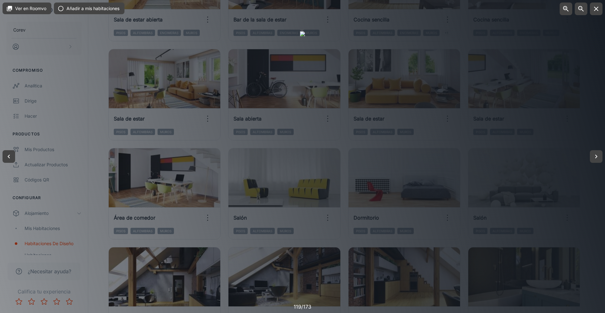
click at [398, 102] on div at bounding box center [302, 156] width 605 height 313
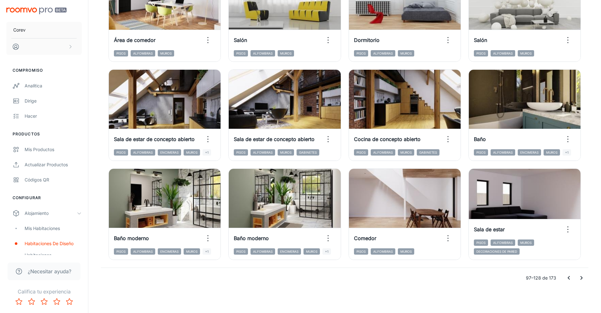
scroll to position [625, 0]
click at [398, 224] on icon "Ir a la página siguiente" at bounding box center [581, 278] width 8 height 8
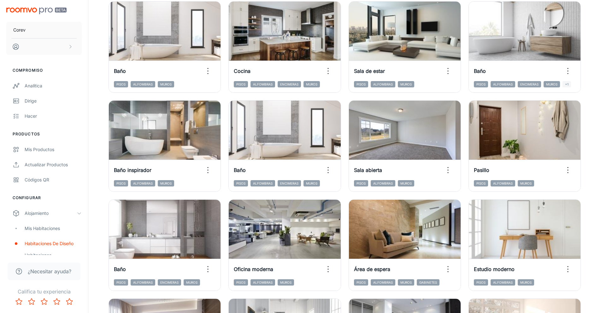
scroll to position [476, 0]
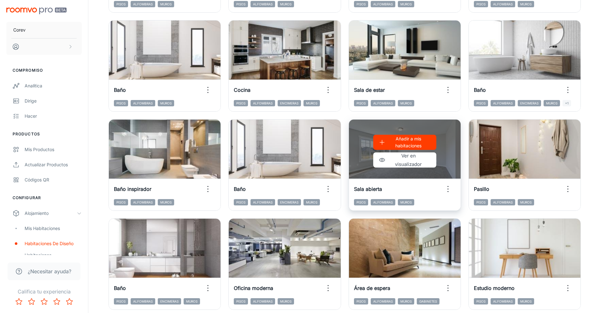
click at [398, 186] on icon "button" at bounding box center [448, 189] width 10 height 10
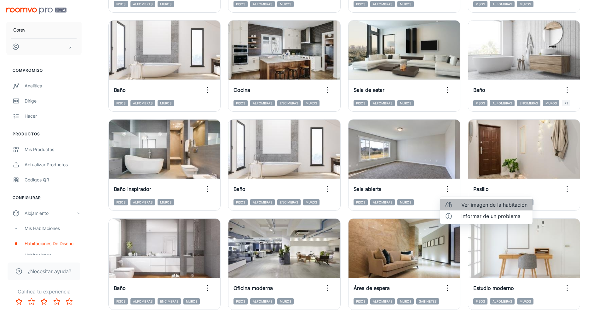
click at [398, 205] on li "Ver imagen de la habitación" at bounding box center [486, 204] width 93 height 11
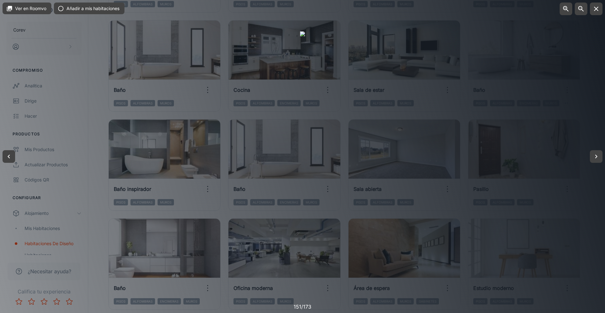
click at [398, 150] on div at bounding box center [302, 156] width 605 height 313
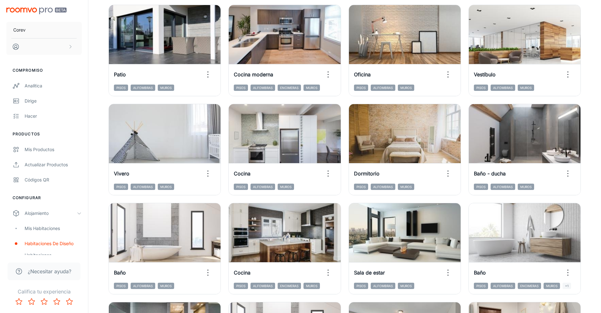
scroll to position [292, 0]
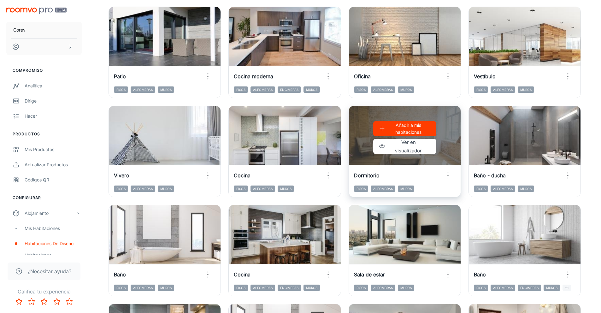
click at [398, 175] on icon "button" at bounding box center [448, 175] width 10 height 10
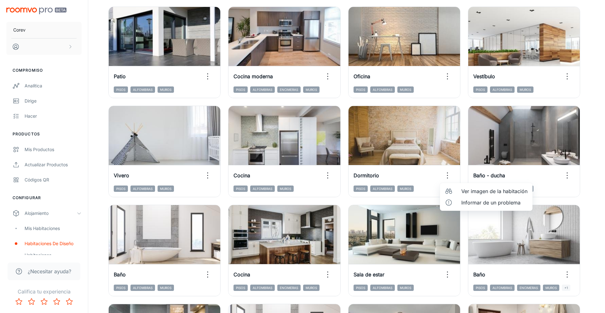
click at [398, 193] on font "Ver imagen de la habitación" at bounding box center [495, 191] width 66 height 6
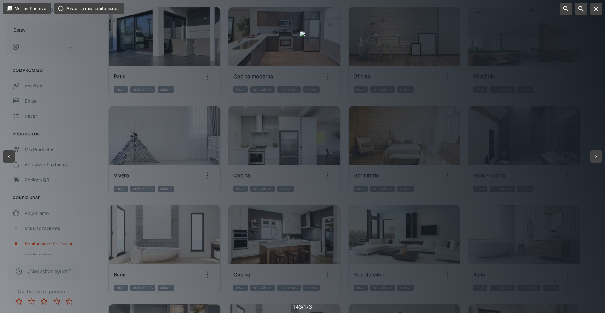
click at [398, 131] on div at bounding box center [302, 156] width 605 height 313
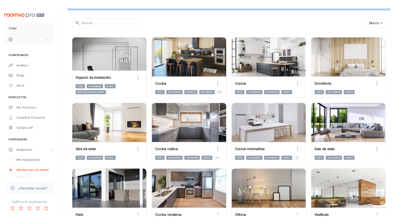
scroll to position [61, 0]
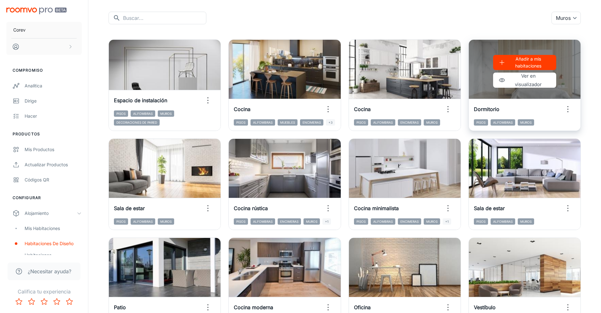
click at [398, 110] on icon "button" at bounding box center [567, 109] width 10 height 10
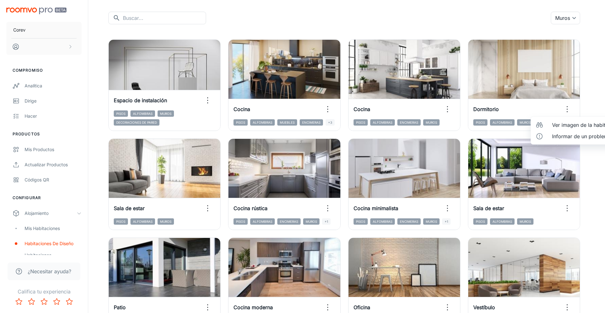
click at [398, 122] on font "Ver imagen de la habitación" at bounding box center [585, 125] width 66 height 6
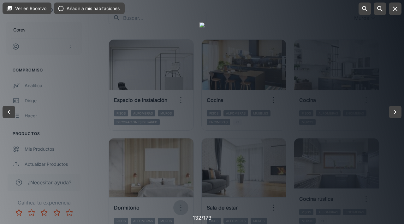
click at [375, 76] on div at bounding box center [202, 112] width 404 height 224
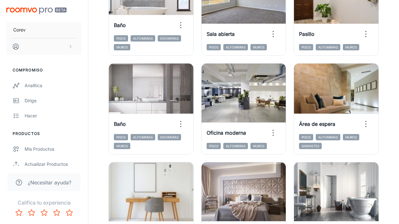
scroll to position [1010, 0]
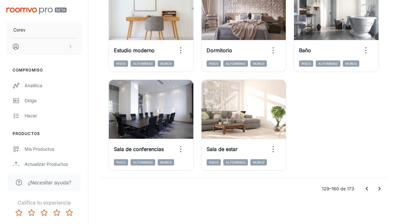
click at [366, 190] on icon "Ir a la página anterior" at bounding box center [367, 189] width 8 height 8
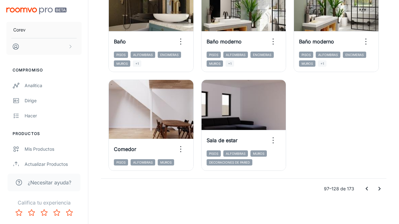
click at [366, 190] on icon "Ir a la página anterior" at bounding box center [367, 189] width 8 height 8
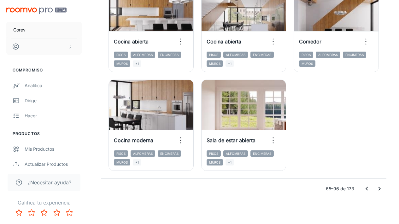
click at [367, 189] on icon "Ir a la página anterior" at bounding box center [367, 189] width 8 height 8
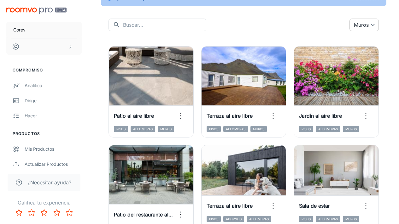
scroll to position [53, 0]
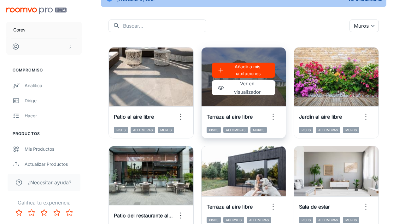
click at [273, 114] on circle "button" at bounding box center [273, 114] width 1 height 1
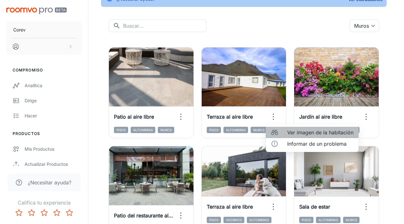
click at [293, 128] on li "Ver imagen de la habitación" at bounding box center [311, 132] width 93 height 11
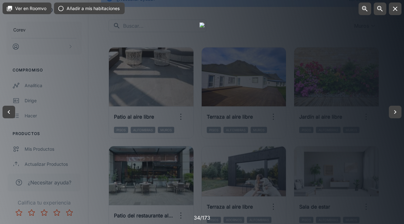
click at [351, 138] on div at bounding box center [202, 112] width 404 height 224
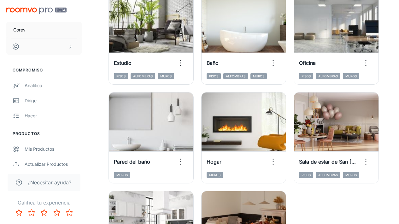
scroll to position [1010, 0]
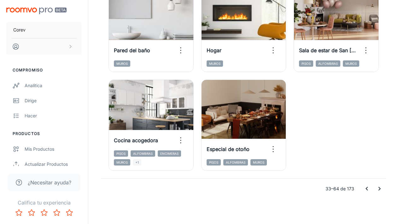
click at [367, 190] on icon "Ir a la página anterior" at bounding box center [366, 189] width 2 height 4
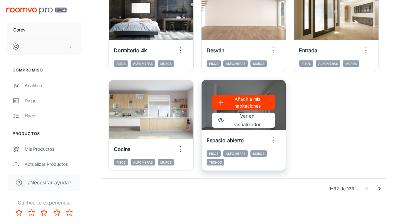
click at [274, 141] on icon "button" at bounding box center [273, 141] width 10 height 10
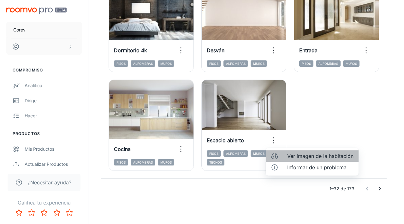
click at [287, 154] on font "Ver imagen de la habitación" at bounding box center [320, 156] width 66 height 6
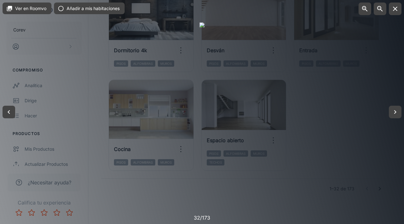
click at [351, 108] on div at bounding box center [202, 112] width 404 height 224
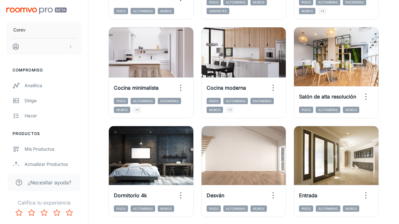
scroll to position [863, 0]
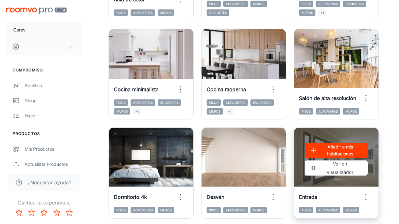
click at [369, 200] on icon "button" at bounding box center [366, 197] width 10 height 10
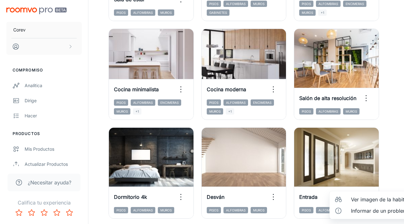
click at [373, 200] on font "Ver imagen de la habitación" at bounding box center [384, 200] width 66 height 6
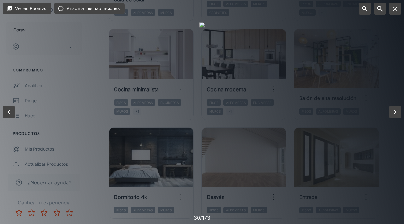
click at [379, 144] on div at bounding box center [202, 112] width 404 height 224
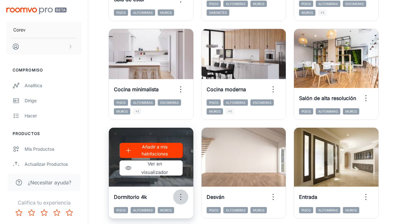
click at [183, 198] on icon "button" at bounding box center [181, 197] width 10 height 10
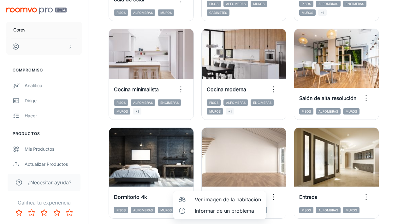
click at [196, 202] on font "Ver imagen de la habitación" at bounding box center [228, 200] width 66 height 6
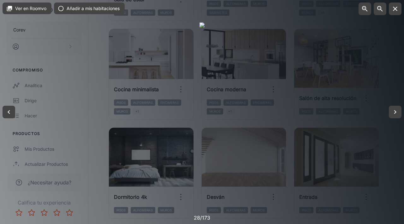
click at [398, 81] on div at bounding box center [202, 112] width 404 height 224
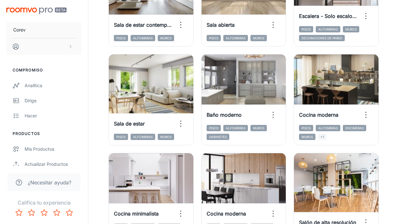
scroll to position [1010, 0]
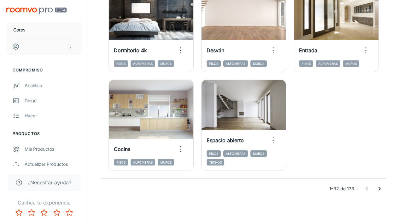
click at [383, 188] on button "Ir a la página siguiente" at bounding box center [379, 189] width 13 height 13
click at [381, 189] on icon "Ir a la página siguiente" at bounding box center [379, 189] width 8 height 8
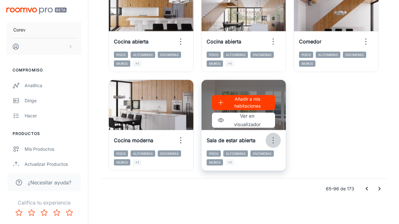
click at [273, 141] on icon "button" at bounding box center [273, 141] width 10 height 10
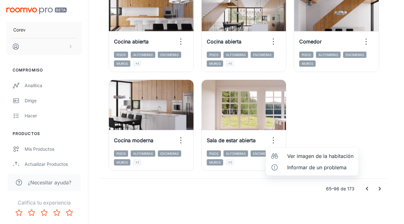
click at [291, 155] on font "Ver imagen de la habitación" at bounding box center [320, 156] width 66 height 6
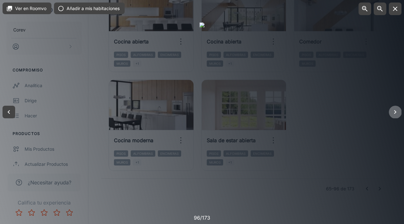
click at [394, 113] on icon "button" at bounding box center [395, 112] width 2 height 4
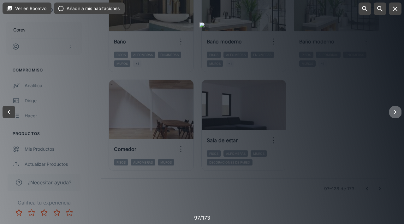
click at [394, 113] on icon "button" at bounding box center [395, 112] width 2 height 4
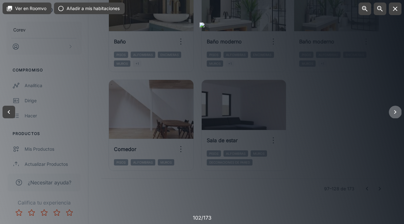
click at [394, 113] on icon "button" at bounding box center [395, 112] width 2 height 4
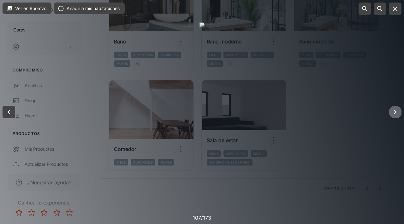
click at [394, 113] on icon "button" at bounding box center [395, 112] width 2 height 4
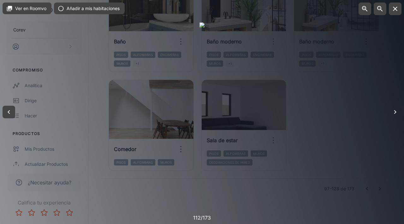
click at [394, 113] on icon "button" at bounding box center [395, 112] width 2 height 4
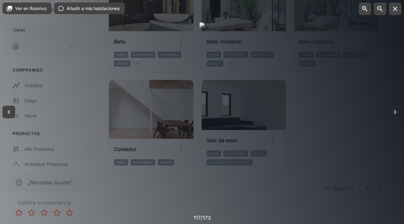
click at [394, 113] on icon "button" at bounding box center [395, 112] width 2 height 4
click at [8, 113] on icon "button" at bounding box center [9, 112] width 8 height 8
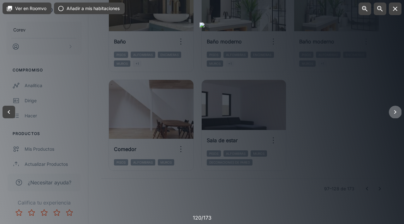
click at [397, 112] on icon "button" at bounding box center [395, 112] width 8 height 8
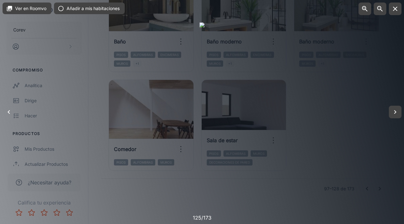
click at [6, 110] on icon "button" at bounding box center [9, 112] width 8 height 8
click at [397, 113] on icon "button" at bounding box center [395, 112] width 8 height 8
click at [9, 113] on icon "button" at bounding box center [9, 112] width 2 height 4
click at [394, 111] on icon "button" at bounding box center [395, 112] width 2 height 4
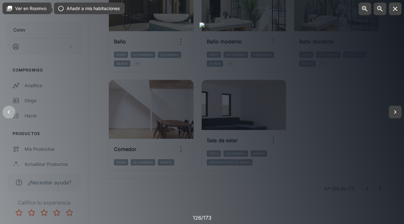
click at [4, 113] on button "button" at bounding box center [9, 112] width 13 height 13
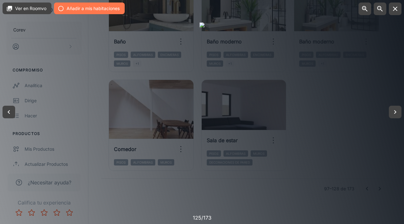
click at [96, 12] on font "Añadir a mis habitaciones" at bounding box center [93, 8] width 53 height 8
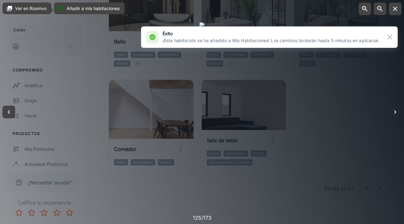
click at [393, 113] on icon "button" at bounding box center [395, 112] width 8 height 8
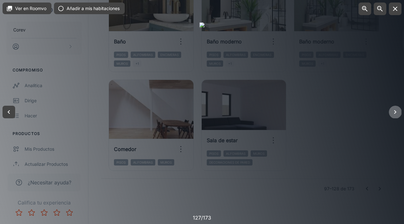
click at [393, 113] on icon "button" at bounding box center [395, 112] width 8 height 8
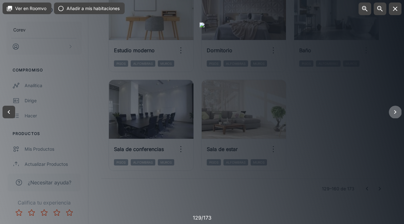
click at [393, 113] on icon "button" at bounding box center [395, 112] width 8 height 8
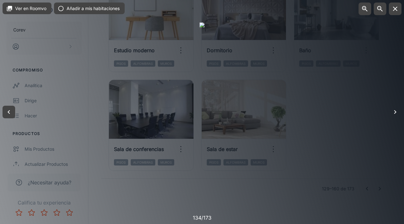
click at [393, 113] on icon "button" at bounding box center [395, 112] width 8 height 8
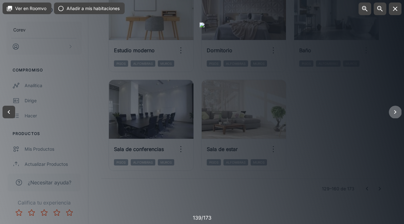
click at [393, 113] on icon "button" at bounding box center [395, 112] width 8 height 8
click at [8, 112] on icon "button" at bounding box center [9, 112] width 2 height 4
click at [395, 109] on icon "button" at bounding box center [395, 112] width 8 height 8
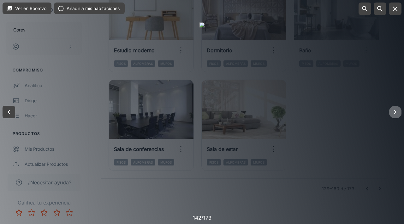
click at [395, 109] on icon "button" at bounding box center [395, 112] width 8 height 8
click at [391, 6] on icon "button" at bounding box center [395, 9] width 8 height 8
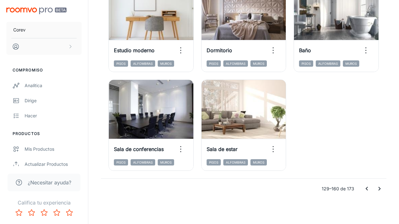
click at [366, 189] on icon "Ir a la página anterior" at bounding box center [366, 189] width 2 height 4
click at [366, 189] on div at bounding box center [372, 189] width 25 height 13
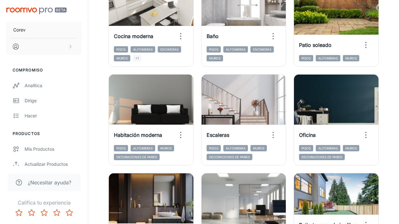
scroll to position [127, 0]
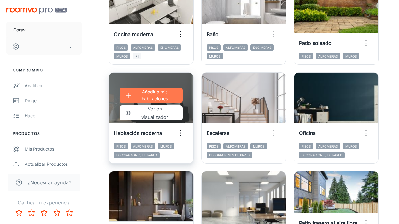
click at [170, 93] on p "Añadir a mis habitaciones" at bounding box center [155, 96] width 42 height 14
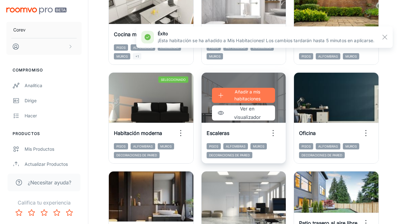
click at [254, 92] on font "Añadir a mis habitaciones" at bounding box center [247, 95] width 26 height 12
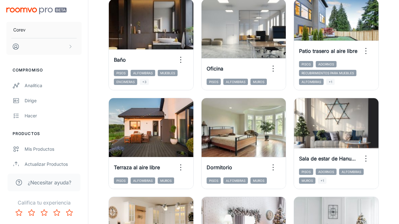
scroll to position [306, 0]
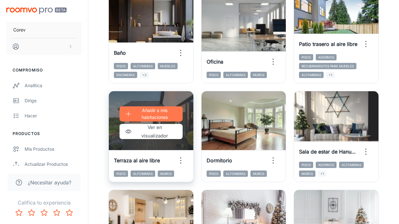
click at [166, 111] on font "Añadir a mis habitaciones" at bounding box center [155, 114] width 26 height 12
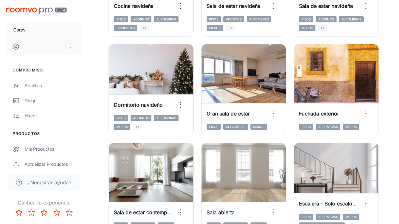
scroll to position [549, 0]
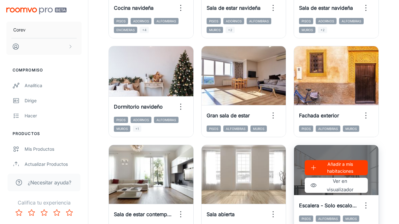
click at [339, 174] on p "Añadir a mis habitaciones" at bounding box center [340, 168] width 42 height 14
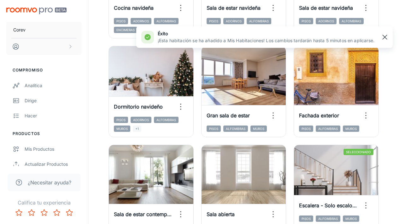
click at [387, 38] on rect "button" at bounding box center [385, 37] width 8 height 8
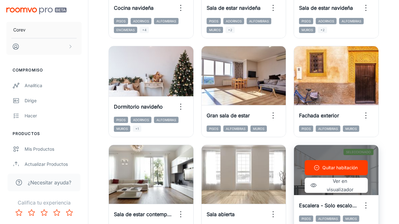
click at [345, 169] on font "Quitar habitación" at bounding box center [339, 167] width 35 height 5
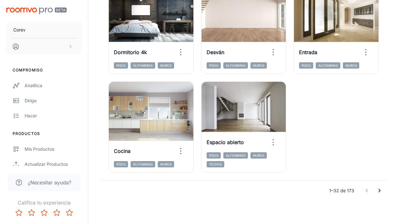
scroll to position [1010, 0]
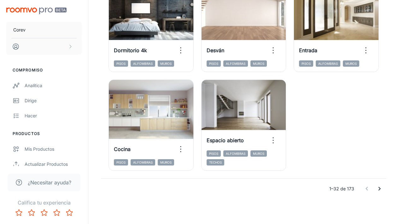
click at [378, 189] on icon "Ir a la página siguiente" at bounding box center [379, 189] width 8 height 8
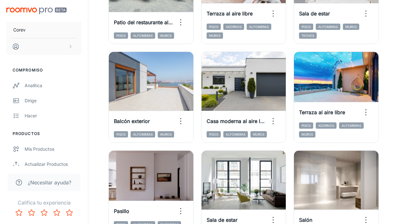
scroll to position [216, 0]
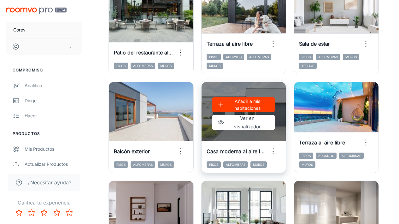
click at [258, 102] on font "Añadir a mis habitaciones" at bounding box center [247, 105] width 26 height 12
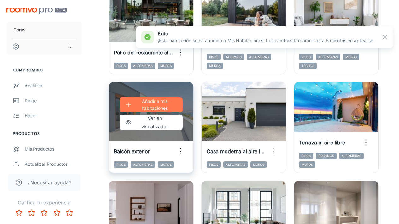
click at [148, 102] on font "Añadir a mis habitaciones" at bounding box center [155, 105] width 26 height 12
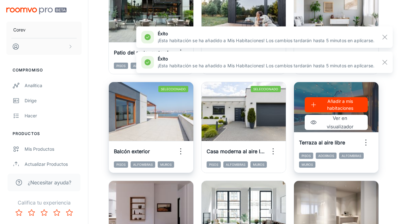
click at [367, 140] on icon "button" at bounding box center [366, 143] width 10 height 10
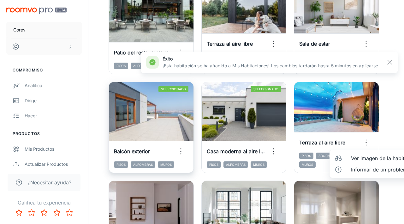
click at [362, 155] on font "Ver imagen de la habitación" at bounding box center [384, 158] width 66 height 6
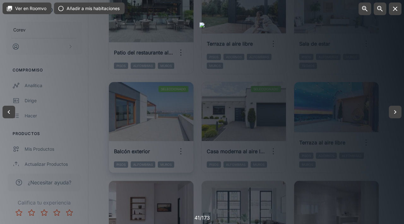
click at [368, 82] on div at bounding box center [202, 112] width 404 height 224
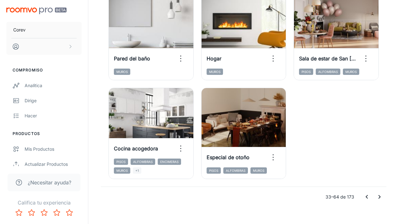
drag, startPoint x: 403, startPoint y: 61, endPoint x: 403, endPoint y: 204, distance: 143.1
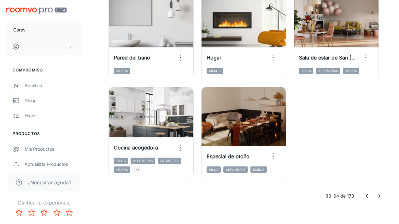
click at [378, 196] on icon "Ir a la página siguiente" at bounding box center [379, 197] width 8 height 8
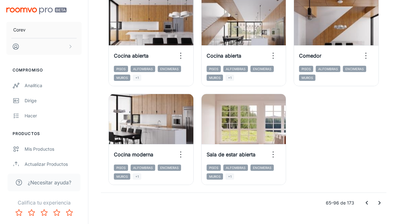
scroll to position [1010, 0]
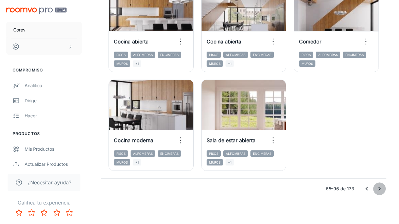
click at [379, 191] on icon "Ir a la página siguiente" at bounding box center [379, 189] width 8 height 8
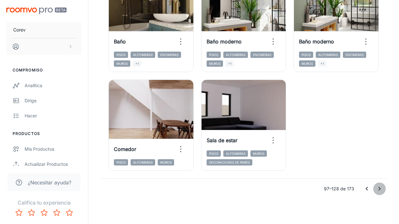
click at [378, 189] on icon "Ir a la página siguiente" at bounding box center [379, 189] width 8 height 8
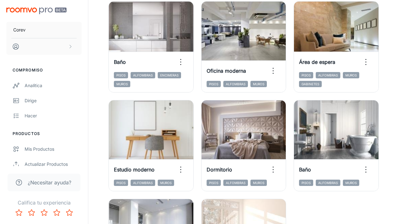
scroll to position [873, 0]
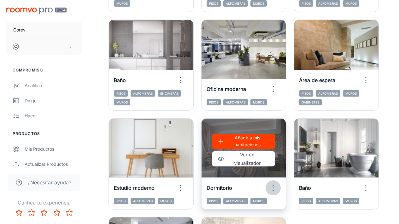
click at [273, 188] on icon "button" at bounding box center [273, 188] width 10 height 10
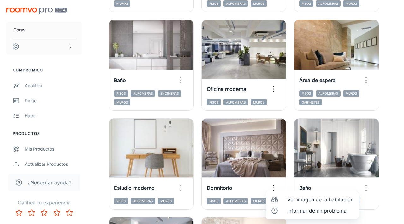
click at [283, 198] on li "Ver imagen de la habitación" at bounding box center [311, 199] width 93 height 11
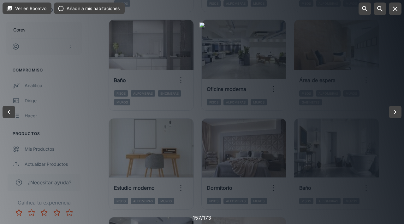
click at [346, 85] on div at bounding box center [202, 112] width 404 height 224
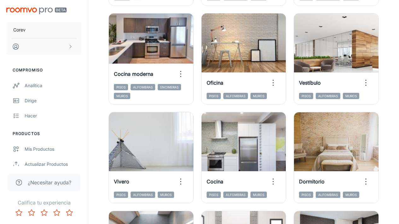
scroll to position [385, 0]
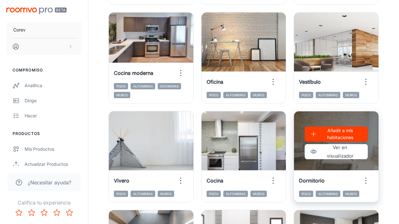
click at [366, 179] on circle "button" at bounding box center [365, 178] width 1 height 1
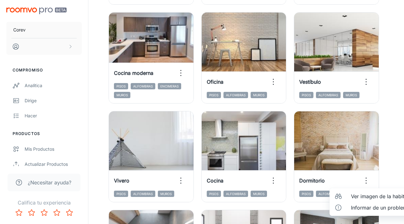
click at [364, 194] on font "Ver imagen de la habitación" at bounding box center [384, 197] width 66 height 6
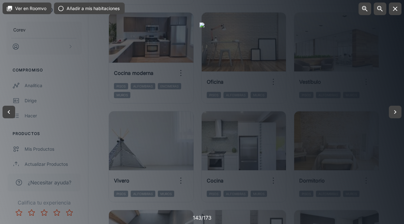
click at [358, 94] on div at bounding box center [202, 112] width 404 height 224
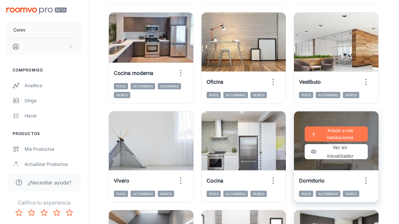
click at [329, 138] on font "Añadir a mis habitaciones" at bounding box center [340, 134] width 26 height 12
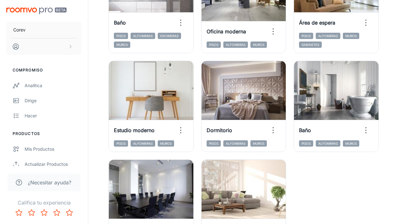
scroll to position [1010, 0]
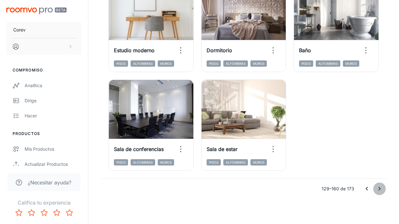
click at [380, 192] on icon "Ir a la página siguiente" at bounding box center [379, 189] width 8 height 8
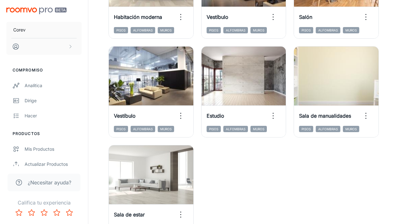
scroll to position [341, 0]
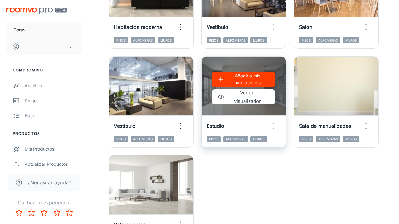
click at [241, 73] on font "Añadir a mis habitaciones" at bounding box center [247, 79] width 26 height 12
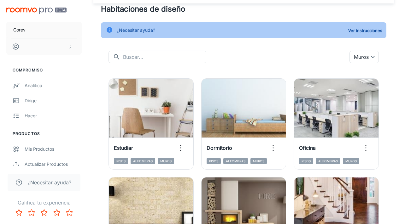
scroll to position [0, 0]
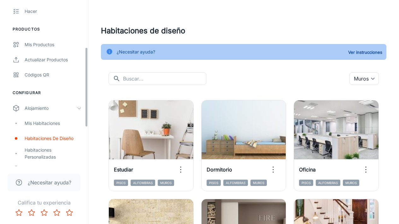
drag, startPoint x: 86, startPoint y: 56, endPoint x: 92, endPoint y: 107, distance: 50.5
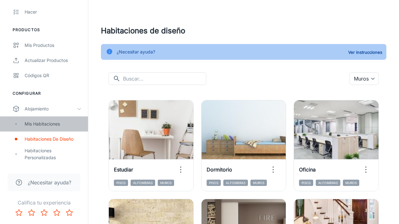
click at [47, 126] on font "Mis habitaciones" at bounding box center [42, 123] width 35 height 5
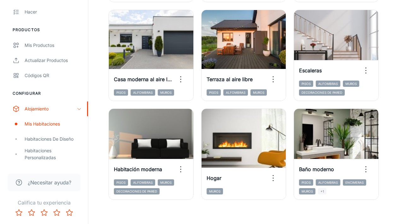
scroll to position [181, 0]
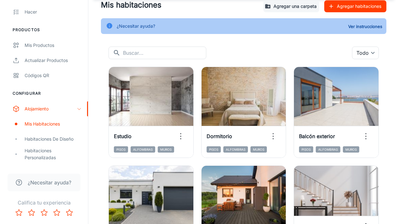
drag, startPoint x: 403, startPoint y: 201, endPoint x: 402, endPoint y: 115, distance: 86.1
click at [398, 116] on html "Corev Compromiso Analítica Dirige Hacer Productos Mis productos Actualizar prod…" at bounding box center [199, 86] width 399 height 224
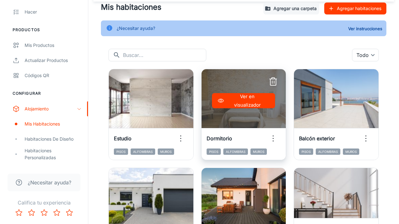
click at [274, 137] on icon "button" at bounding box center [273, 139] width 10 height 10
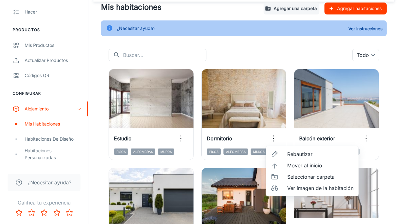
click at [252, 95] on div at bounding box center [202, 112] width 404 height 224
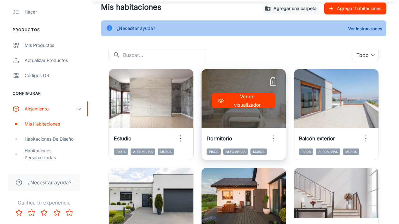
click at [276, 140] on icon "button" at bounding box center [273, 139] width 10 height 10
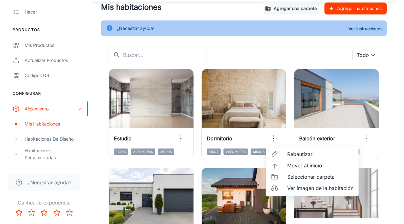
click at [305, 191] on span "Ver imagen de la habitación" at bounding box center [320, 189] width 66 height 8
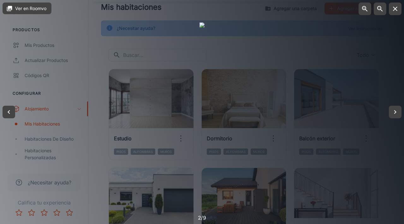
click at [371, 163] on div at bounding box center [202, 112] width 404 height 224
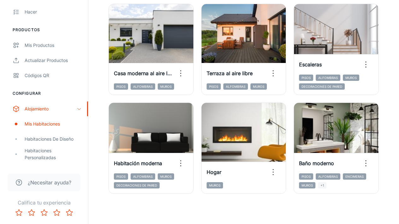
scroll to position [178, 0]
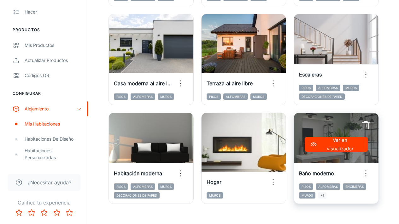
click at [366, 174] on icon "button" at bounding box center [366, 174] width 10 height 10
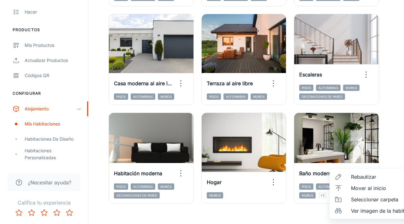
click at [362, 212] on font "Ver imagen de la habitación" at bounding box center [384, 211] width 66 height 6
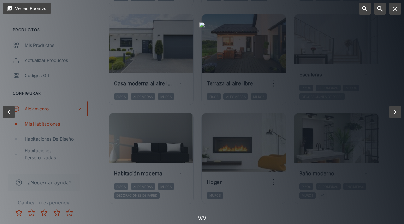
click at [363, 209] on div at bounding box center [202, 112] width 404 height 224
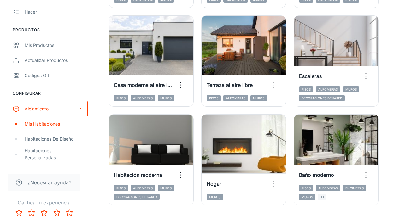
scroll to position [183, 0]
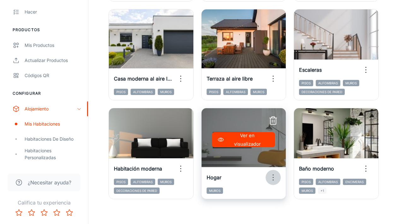
click at [276, 177] on icon "button" at bounding box center [273, 178] width 10 height 10
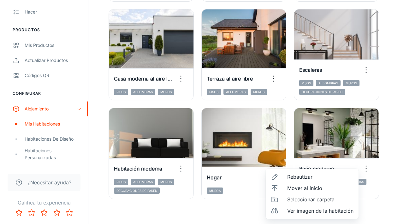
click at [284, 213] on li "Ver imagen de la habitación" at bounding box center [311, 211] width 93 height 11
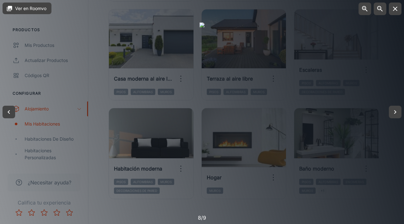
click at [375, 172] on div at bounding box center [202, 112] width 404 height 224
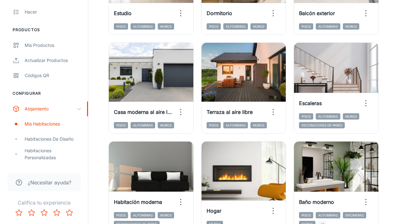
scroll to position [188, 0]
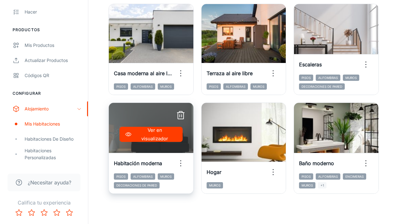
click at [182, 162] on icon "button" at bounding box center [181, 164] width 10 height 10
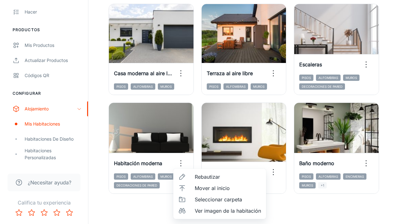
click at [195, 211] on font "Ver imagen de la habitación" at bounding box center [228, 211] width 66 height 6
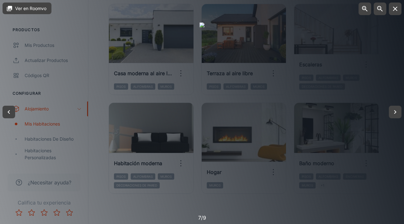
click at [279, 213] on div at bounding box center [202, 112] width 404 height 224
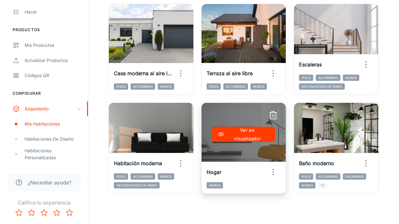
click at [276, 170] on icon "button" at bounding box center [273, 172] width 10 height 10
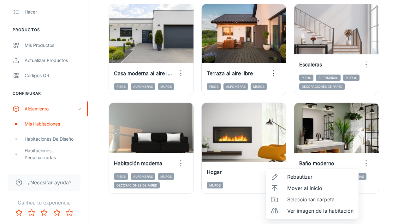
click at [252, 197] on div at bounding box center [202, 112] width 404 height 224
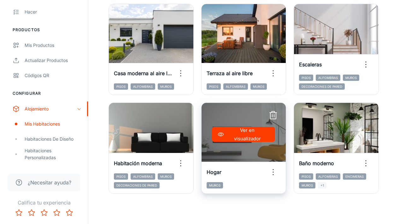
click at [277, 113] on icon "button" at bounding box center [273, 116] width 10 height 10
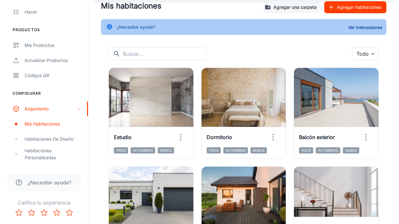
scroll to position [25, 0]
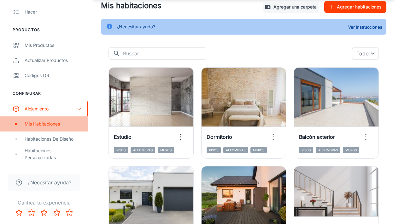
click at [48, 123] on font "Mis habitaciones" at bounding box center [42, 123] width 35 height 5
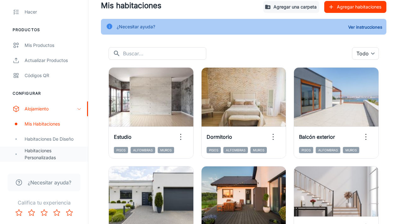
scroll to position [0, 0]
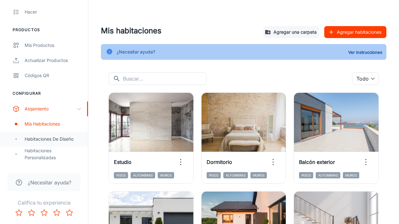
click at [53, 138] on font "Habitaciones de diseño" at bounding box center [49, 138] width 49 height 5
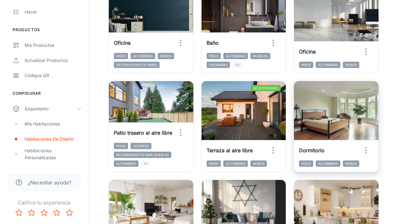
scroll to position [315, 0]
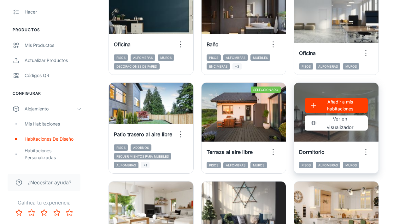
click at [366, 148] on icon "button" at bounding box center [366, 152] width 10 height 10
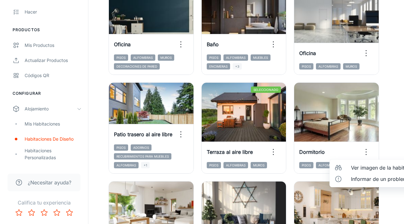
click at [362, 169] on font "Ver imagen de la habitación" at bounding box center [384, 168] width 66 height 6
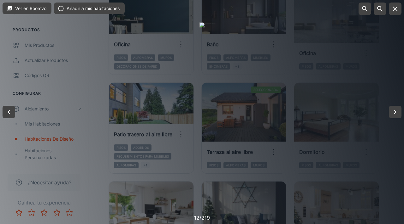
click at [365, 149] on div at bounding box center [202, 112] width 404 height 224
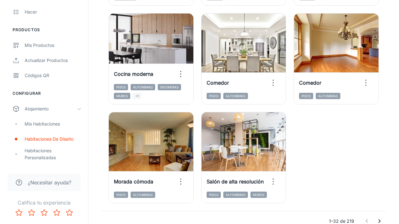
scroll to position [1010, 0]
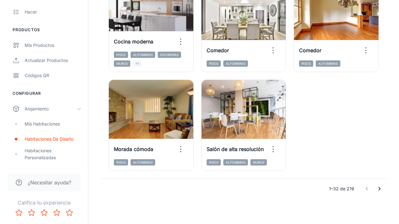
click at [378, 186] on icon "Ir a la página siguiente" at bounding box center [379, 189] width 8 height 8
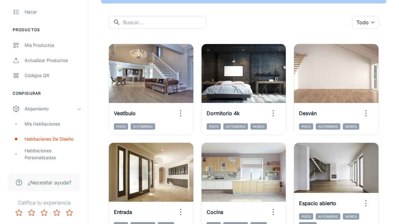
scroll to position [54, 0]
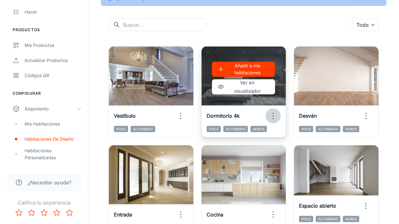
click at [273, 117] on icon "button" at bounding box center [273, 116] width 10 height 10
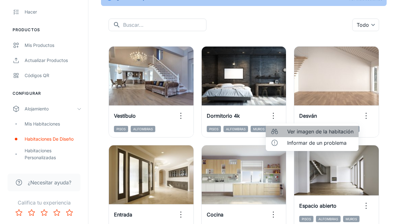
click at [288, 131] on font "Ver imagen de la habitación" at bounding box center [320, 132] width 66 height 6
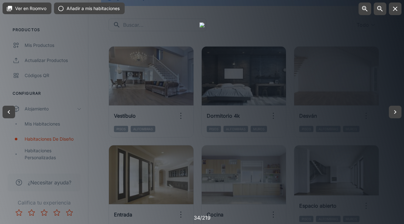
click at [353, 108] on div at bounding box center [202, 112] width 404 height 224
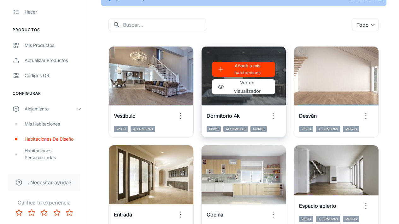
click at [254, 71] on font "Añadir a mis habitaciones" at bounding box center [247, 69] width 26 height 12
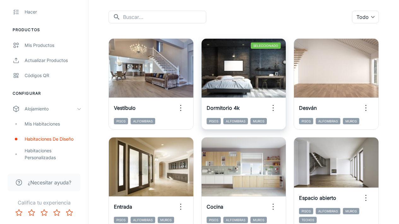
scroll to position [58, 0]
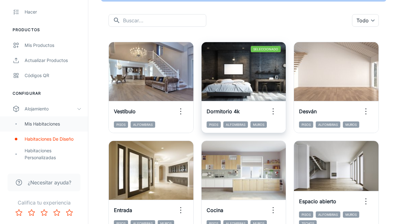
click at [28, 130] on div "Mis habitaciones" at bounding box center [44, 124] width 88 height 15
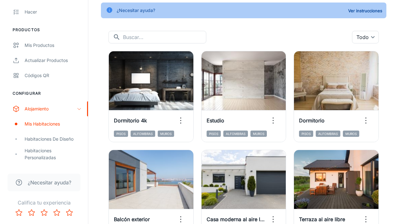
scroll to position [40, 0]
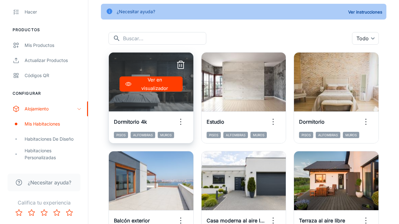
click at [176, 123] on icon "button" at bounding box center [181, 122] width 10 height 10
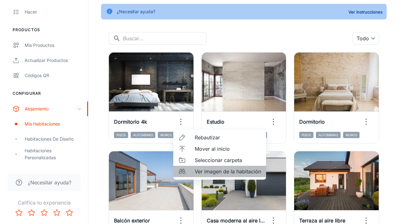
click at [198, 173] on font "Ver imagen de la habitación" at bounding box center [228, 172] width 66 height 6
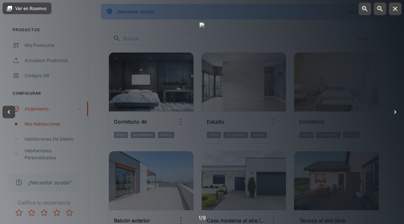
click at [398, 110] on button "button" at bounding box center [394, 112] width 13 height 13
click at [8, 113] on icon "button" at bounding box center [9, 112] width 2 height 4
click at [398, 115] on button "button" at bounding box center [394, 112] width 13 height 13
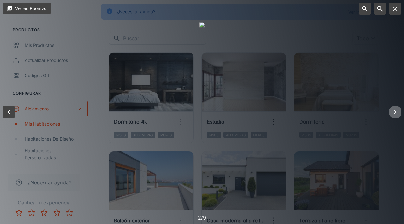
click at [398, 115] on button "button" at bounding box center [394, 112] width 13 height 13
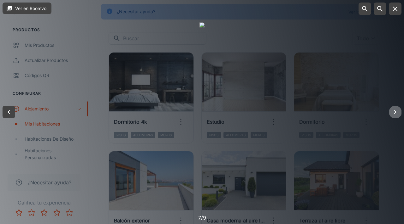
click at [398, 115] on button "button" at bounding box center [394, 112] width 13 height 13
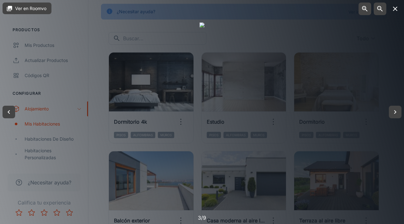
click at [398, 14] on button "button" at bounding box center [394, 9] width 13 height 13
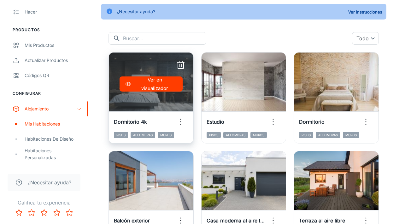
click at [182, 63] on icon "button" at bounding box center [181, 65] width 10 height 10
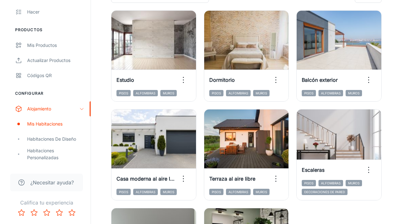
scroll to position [85, 0]
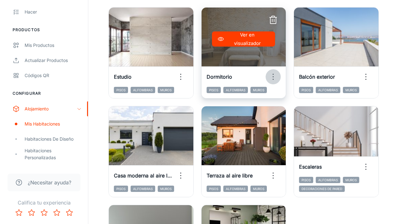
click at [276, 75] on icon "button" at bounding box center [273, 77] width 10 height 10
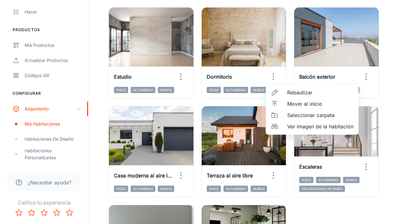
click at [292, 125] on font "Ver imagen de la habitación" at bounding box center [320, 127] width 66 height 6
